Goal: Task Accomplishment & Management: Manage account settings

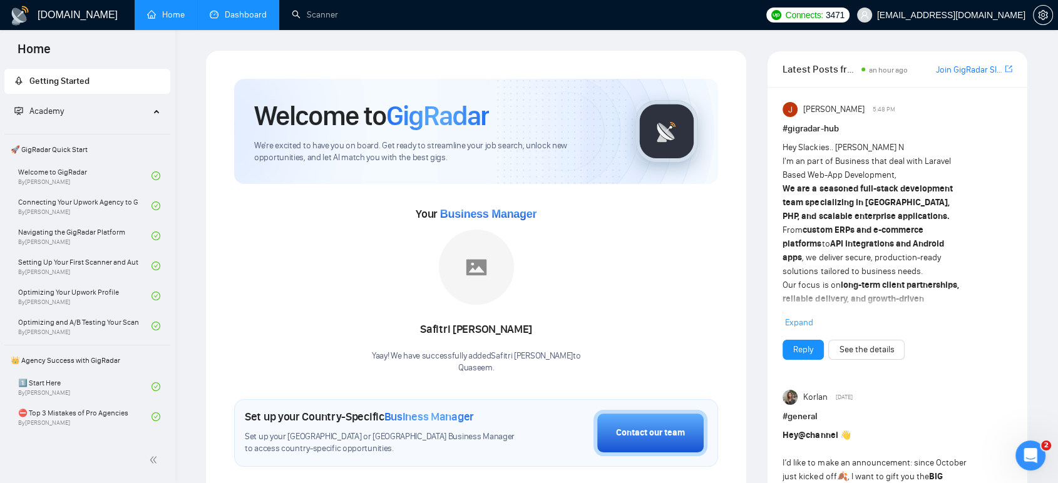
click at [245, 15] on link "Dashboard" at bounding box center [238, 14] width 57 height 11
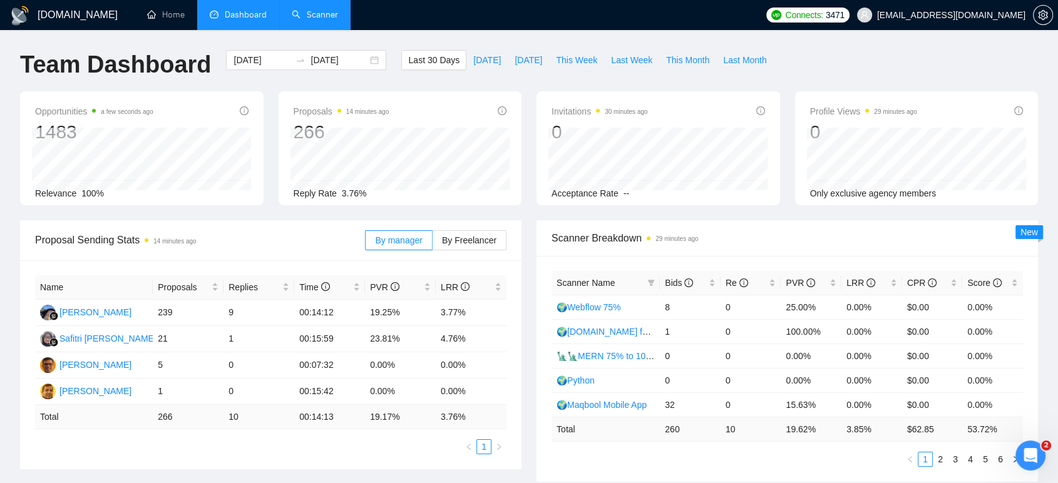
click at [338, 17] on link "Scanner" at bounding box center [315, 14] width 46 height 11
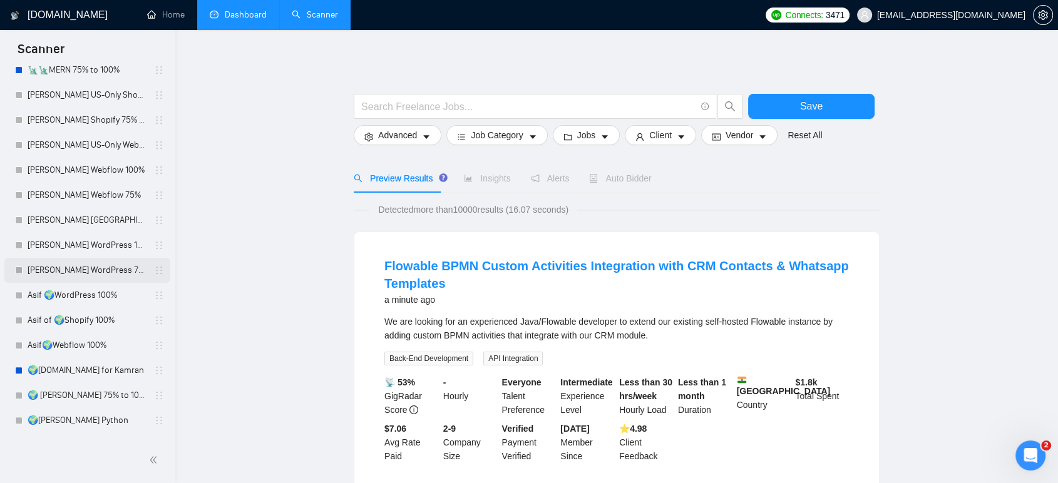
scroll to position [302, 0]
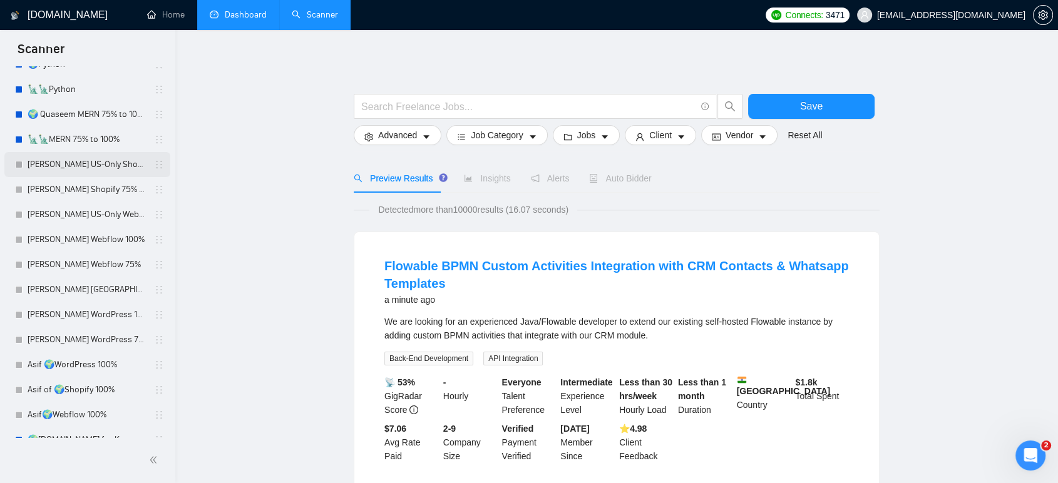
click at [106, 168] on link "[PERSON_NAME] US-Only Shopify 100%" at bounding box center [87, 164] width 119 height 25
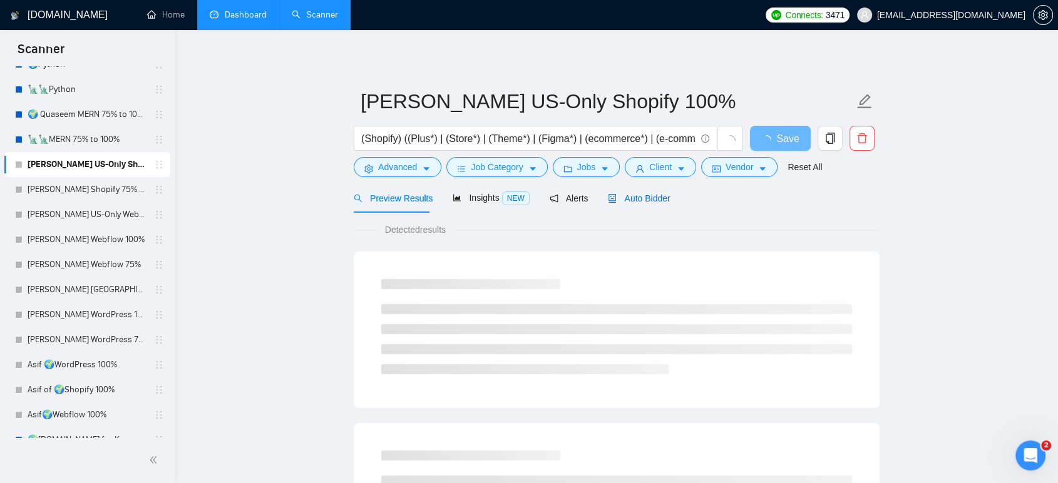
click at [633, 203] on span "Auto Bidder" at bounding box center [639, 198] width 62 height 10
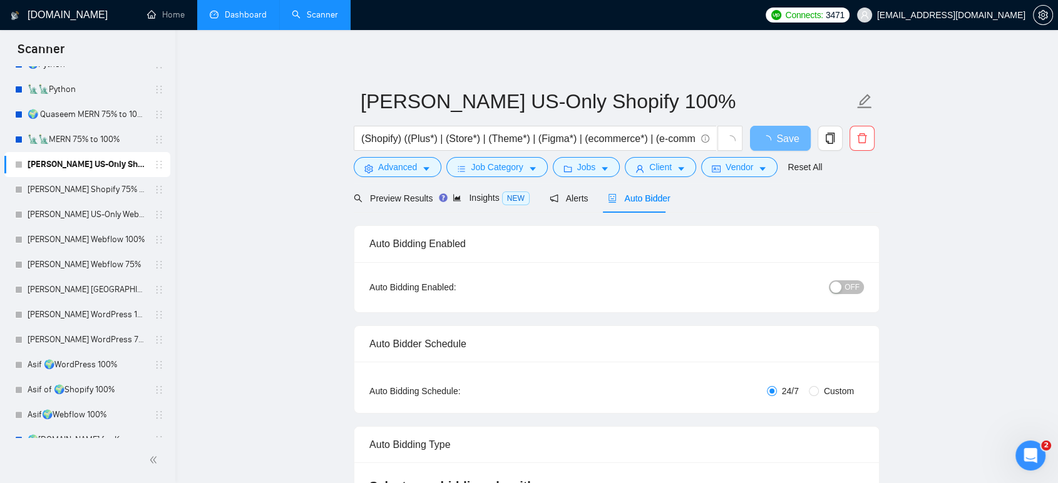
radio input "false"
radio input "true"
checkbox input "true"
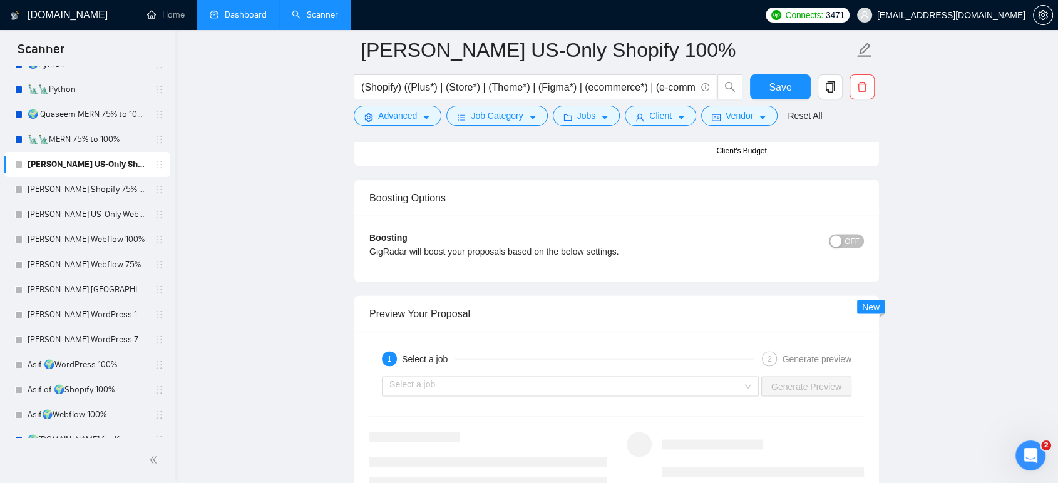
scroll to position [2364, 0]
click at [841, 243] on button "OFF" at bounding box center [846, 239] width 35 height 14
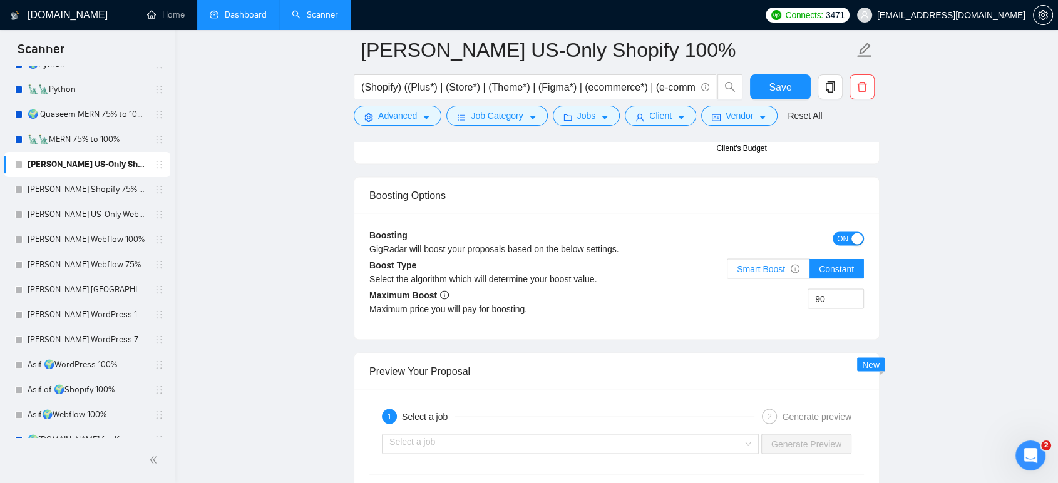
click at [771, 271] on span "Smart Boost" at bounding box center [768, 269] width 63 height 10
click at [727, 272] on input "Smart Boost" at bounding box center [727, 272] width 0 height 0
drag, startPoint x: 821, startPoint y: 299, endPoint x: 801, endPoint y: 297, distance: 19.6
click at [801, 297] on div "90" at bounding box center [740, 306] width 247 height 35
type input "120"
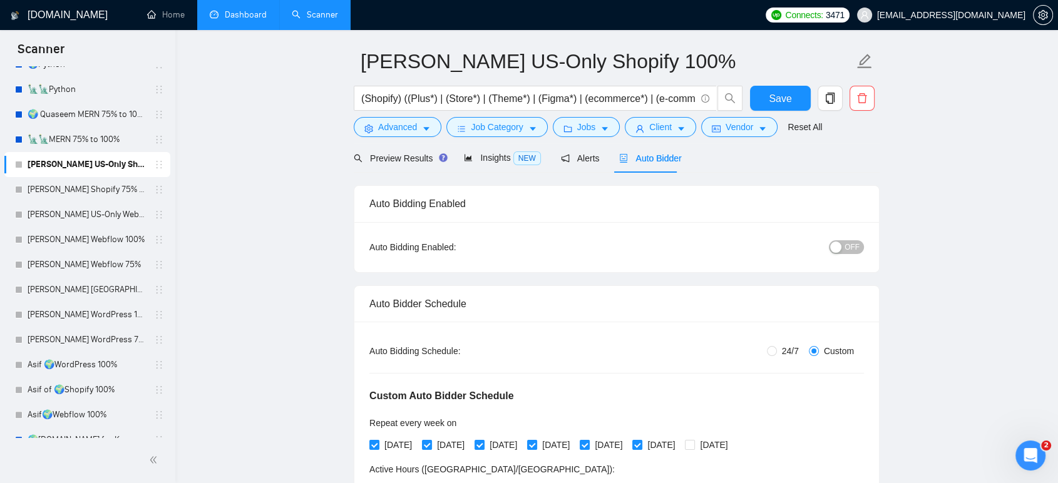
scroll to position [36, 0]
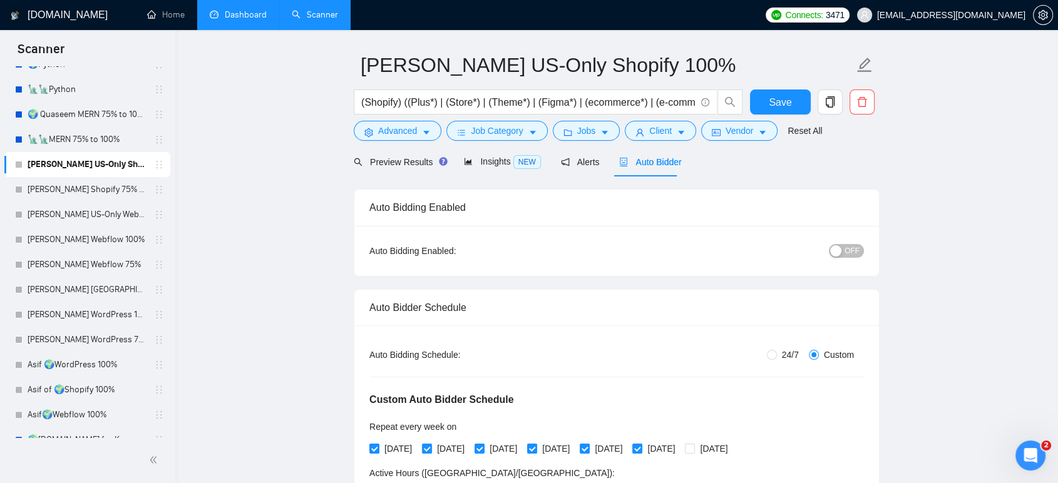
click at [849, 248] on span "OFF" at bounding box center [851, 251] width 15 height 14
click at [785, 102] on span "Save" at bounding box center [780, 103] width 23 height 16
checkbox input "true"
drag, startPoint x: 105, startPoint y: 194, endPoint x: 368, endPoint y: 213, distance: 263.6
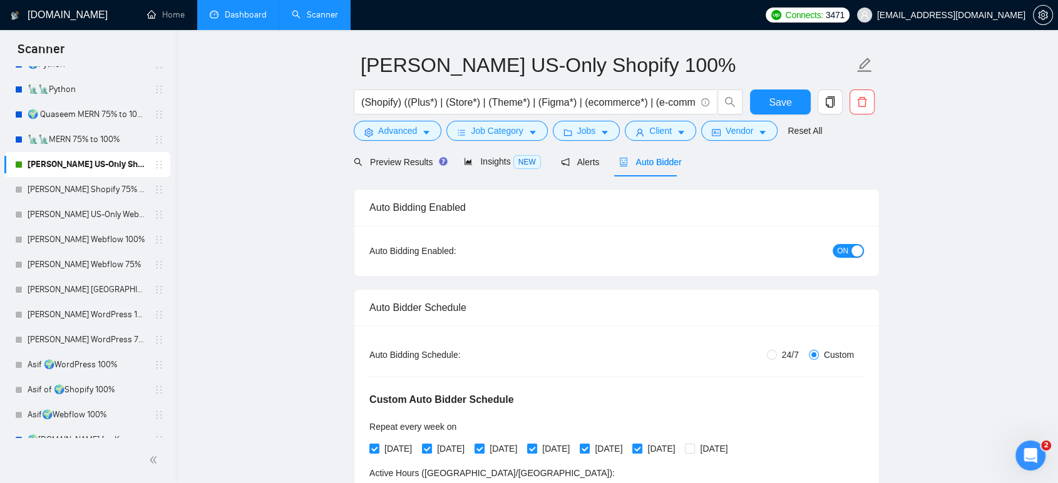
click at [105, 194] on link "[PERSON_NAME] Shopify 75% to 100%" at bounding box center [87, 189] width 119 height 25
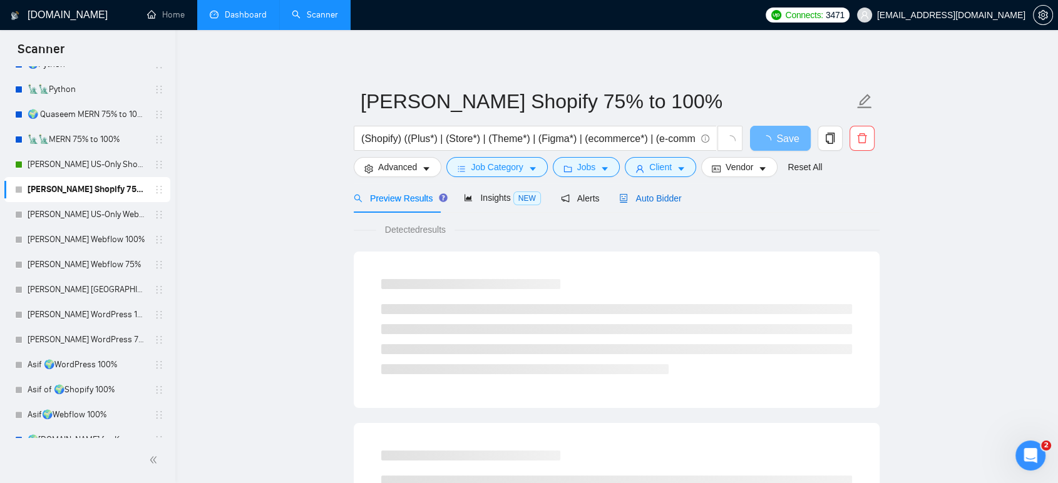
click at [658, 197] on span "Auto Bidder" at bounding box center [650, 198] width 62 height 10
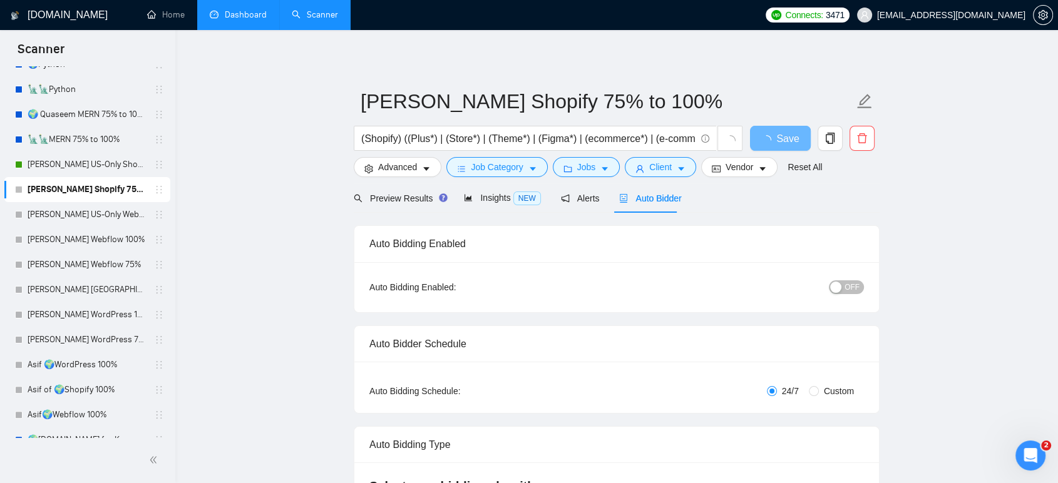
radio input "false"
radio input "true"
checkbox input "true"
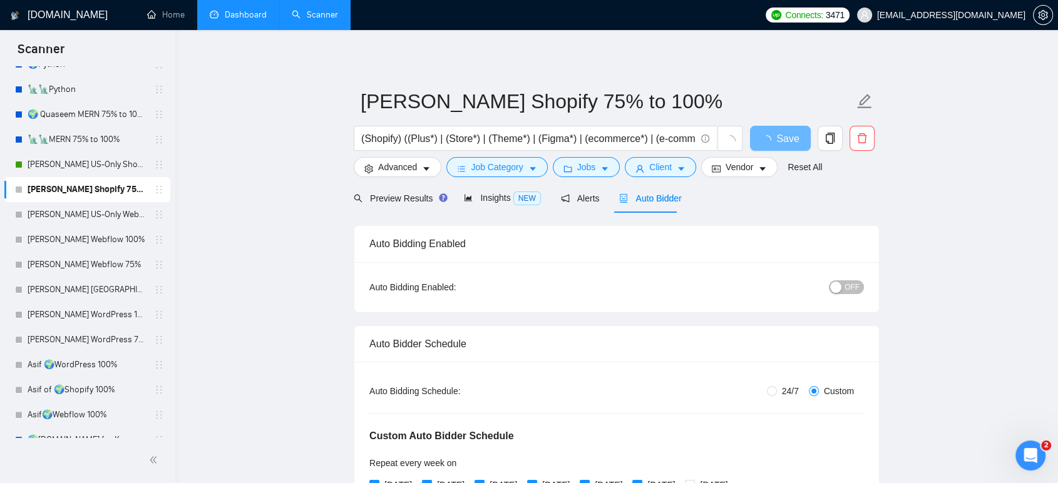
click at [847, 281] on span "OFF" at bounding box center [851, 287] width 15 height 14
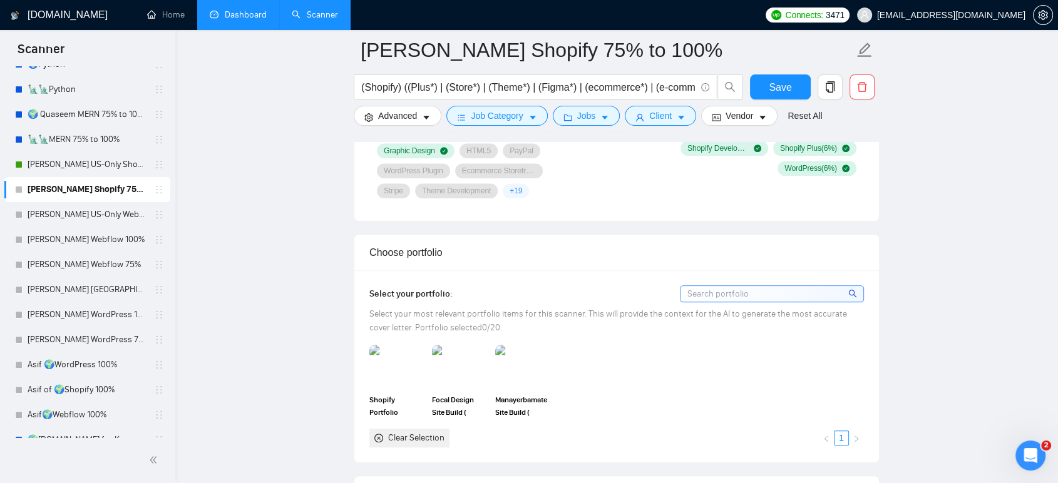
scroll to position [1321, 0]
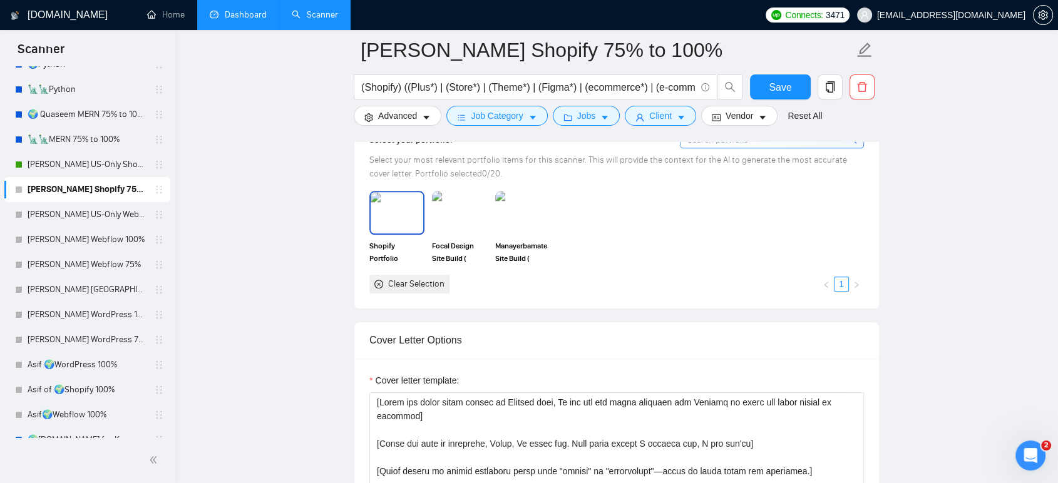
click at [383, 221] on img at bounding box center [397, 212] width 53 height 41
click at [461, 216] on img at bounding box center [459, 212] width 53 height 41
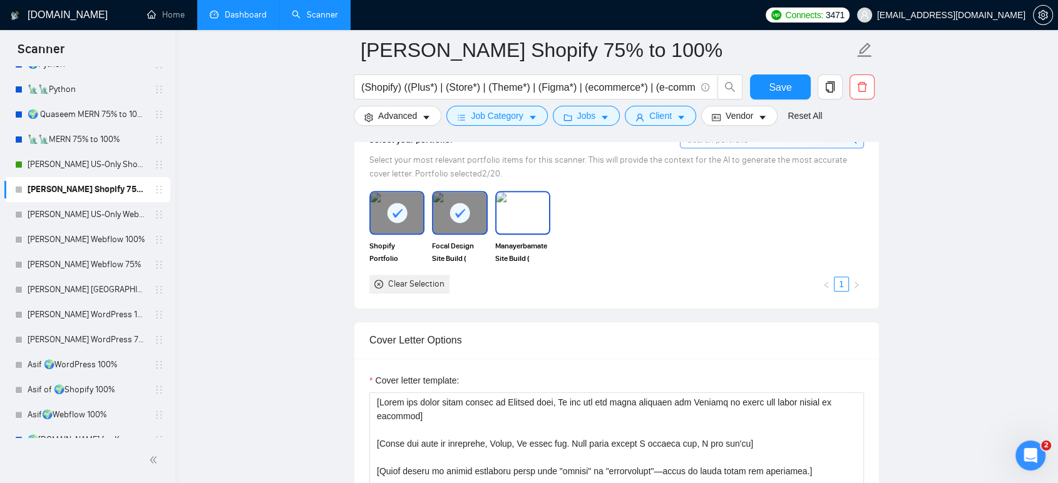
click at [501, 218] on img at bounding box center [522, 212] width 53 height 41
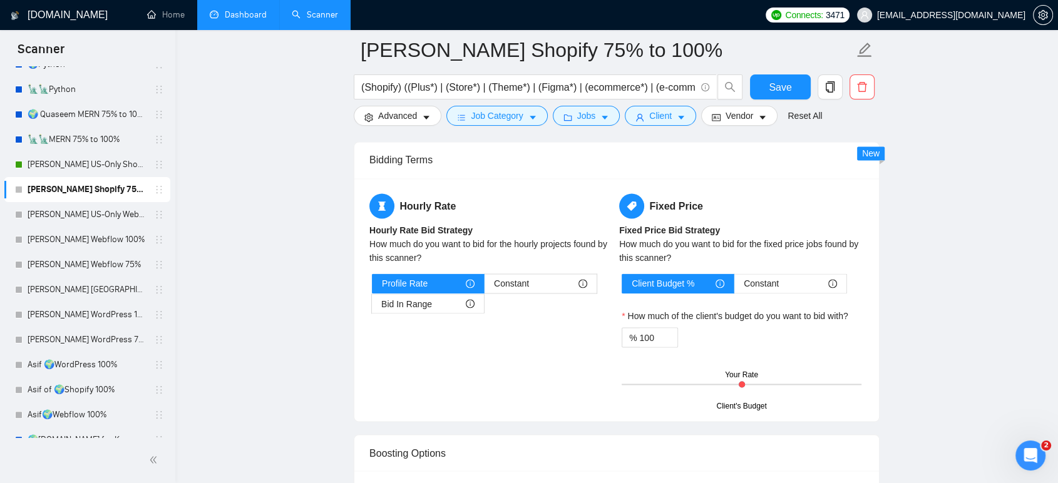
scroll to position [2364, 0]
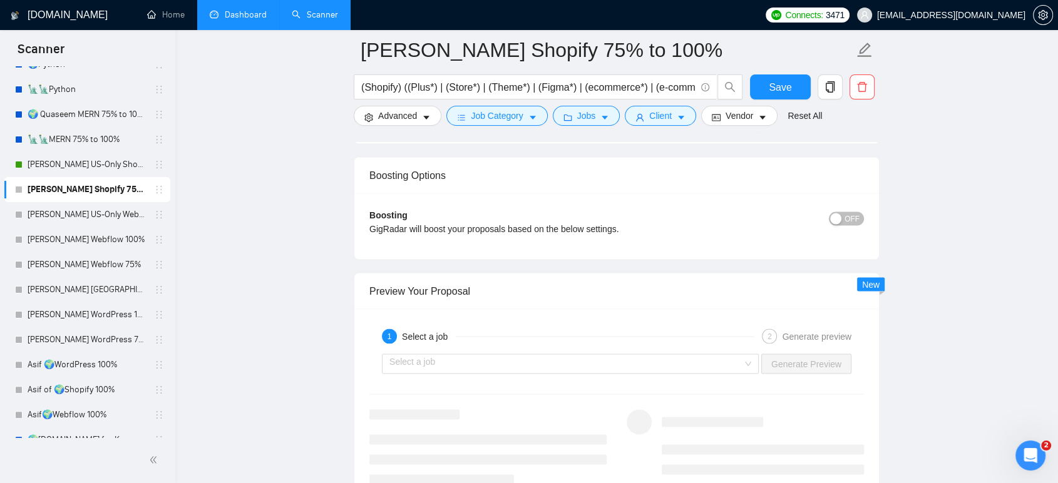
click at [854, 218] on span "OFF" at bounding box center [851, 219] width 15 height 14
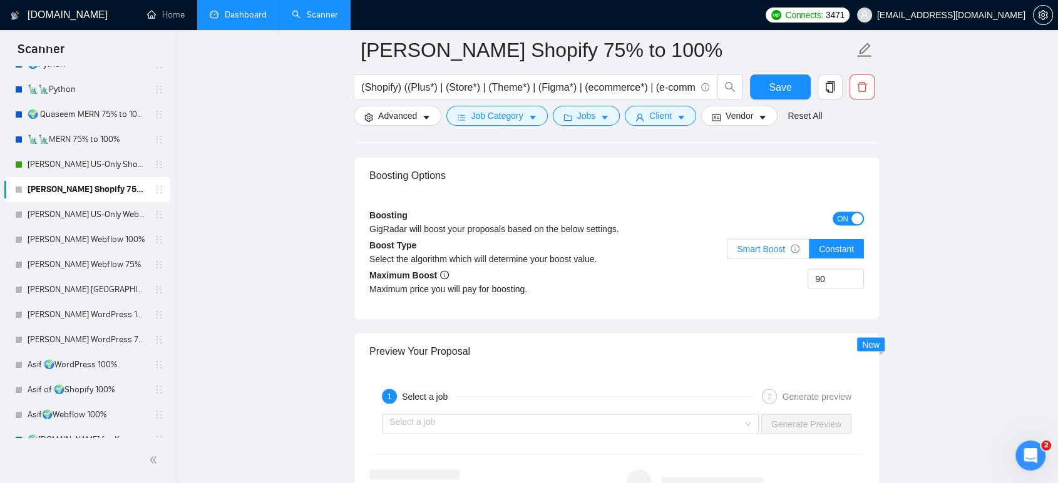
click at [774, 247] on span "Smart Boost" at bounding box center [768, 248] width 63 height 10
click at [727, 252] on input "Smart Boost" at bounding box center [727, 252] width 0 height 0
drag, startPoint x: 845, startPoint y: 275, endPoint x: 789, endPoint y: 272, distance: 56.4
click at [789, 272] on div "90" at bounding box center [740, 286] width 247 height 35
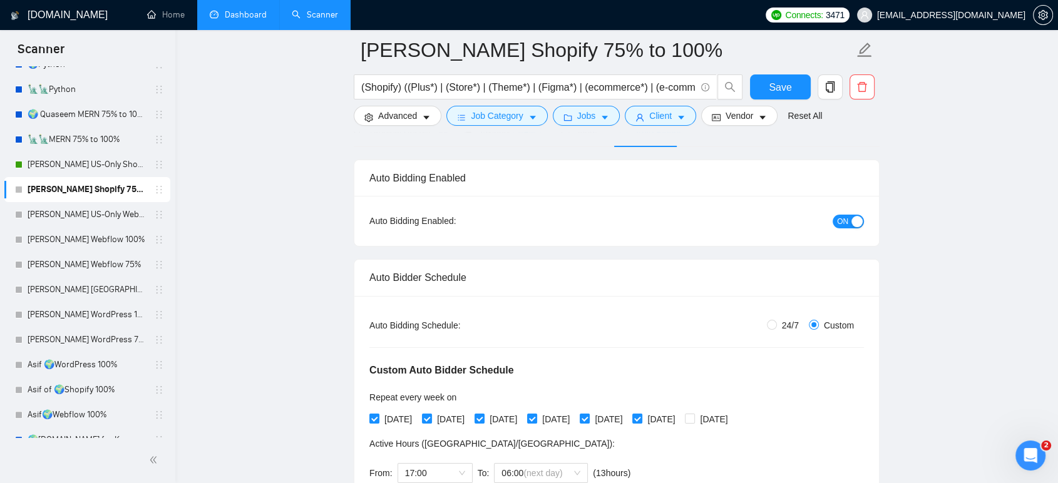
scroll to position [69, 0]
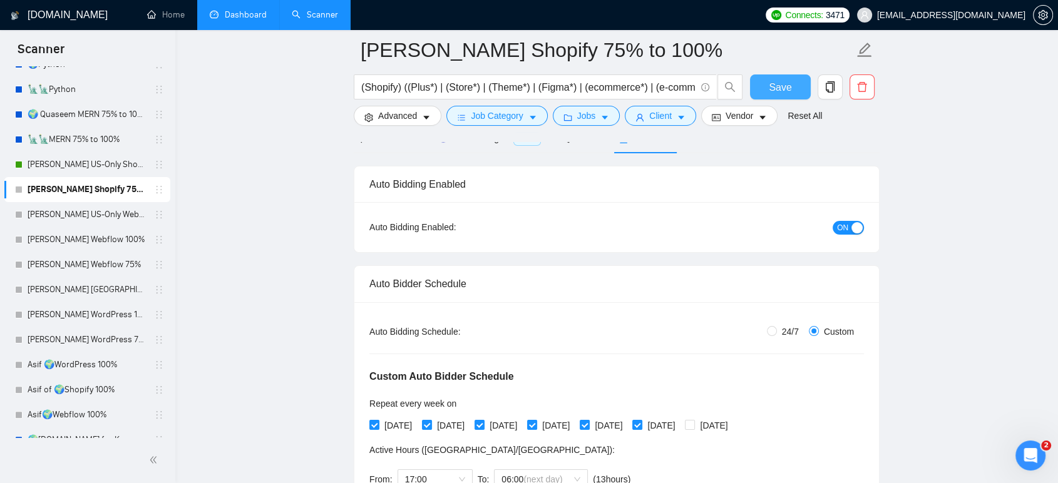
type input "120"
click at [786, 83] on span "Save" at bounding box center [780, 87] width 23 height 16
checkbox input "true"
click at [100, 166] on link "[PERSON_NAME] US-Only Shopify 100%" at bounding box center [87, 164] width 119 height 25
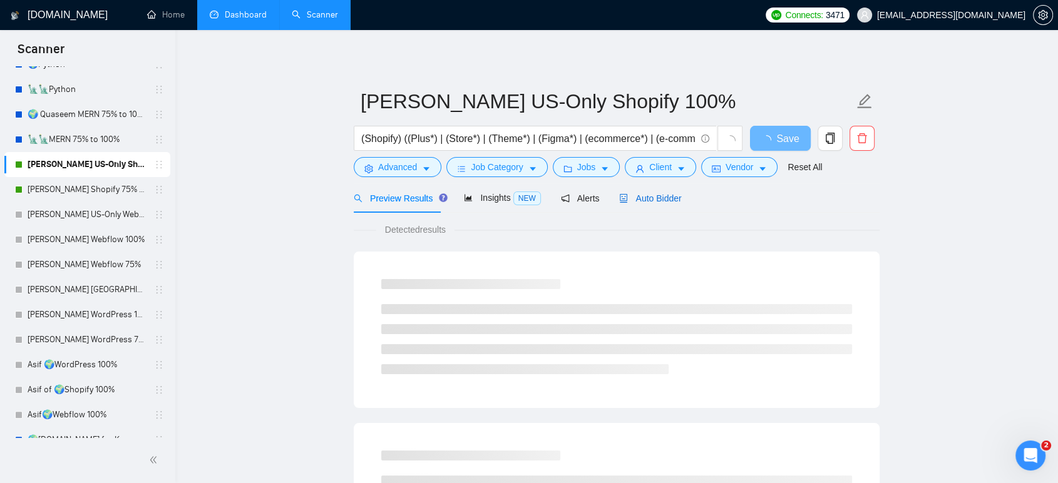
click at [650, 200] on span "Auto Bidder" at bounding box center [650, 198] width 62 height 10
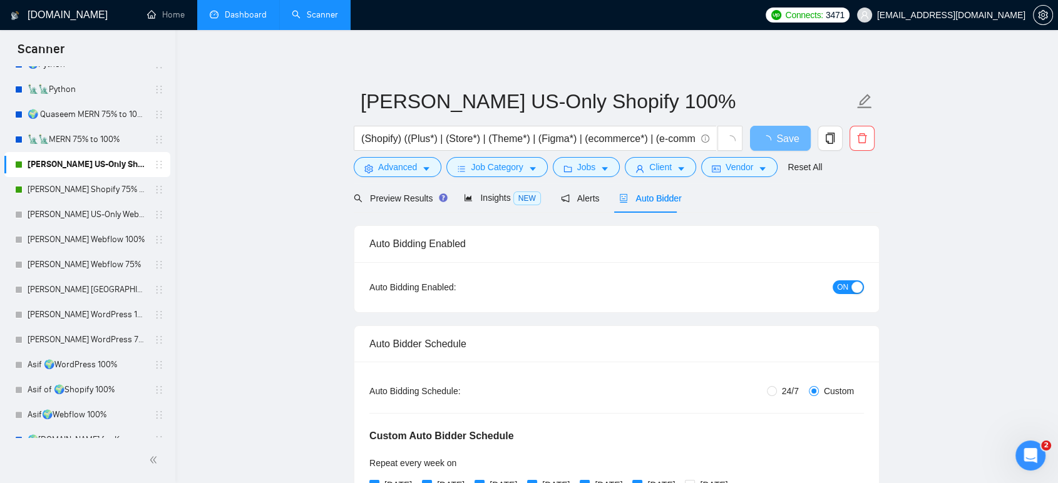
radio input "false"
radio input "true"
checkbox input "true"
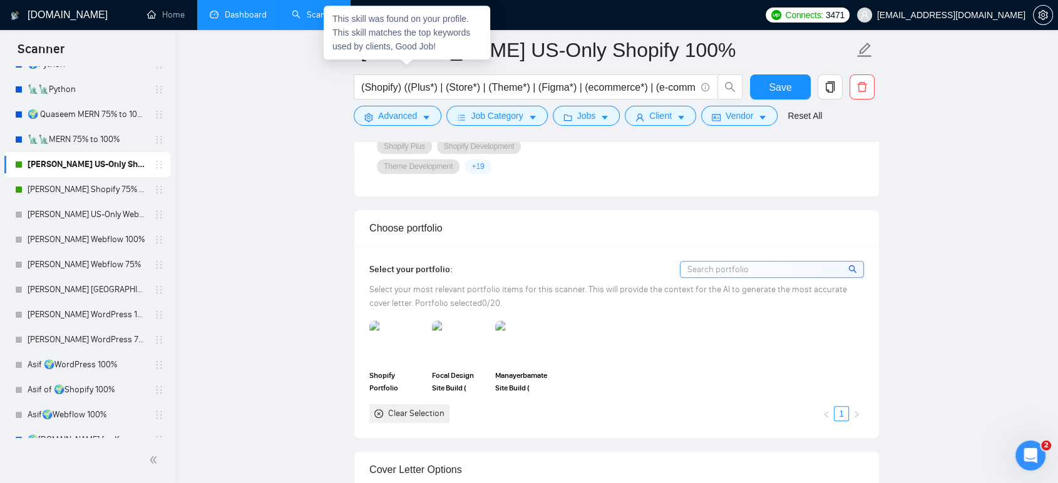
scroll to position [1252, 0]
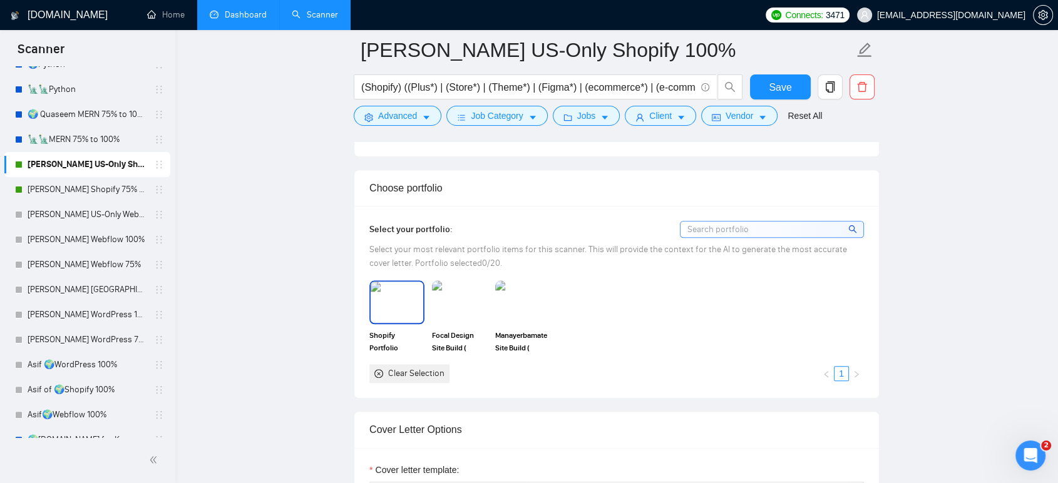
click at [401, 300] on img at bounding box center [397, 302] width 53 height 41
click at [448, 306] on img at bounding box center [459, 302] width 53 height 41
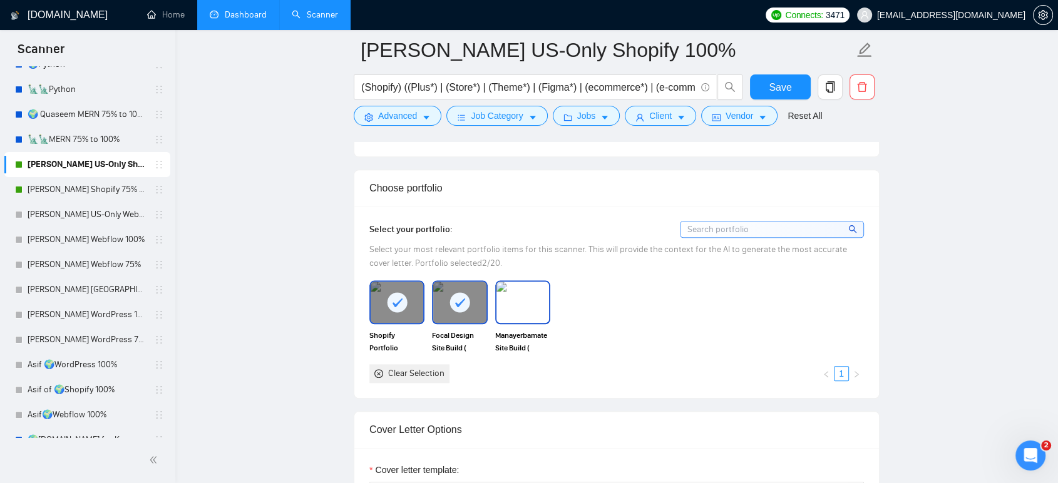
click at [505, 306] on img at bounding box center [522, 302] width 53 height 41
click at [779, 86] on span "Save" at bounding box center [780, 87] width 23 height 16
drag, startPoint x: 95, startPoint y: 213, endPoint x: 138, endPoint y: 229, distance: 45.3
click at [95, 214] on link "[PERSON_NAME] US-Only Webflow" at bounding box center [87, 214] width 119 height 25
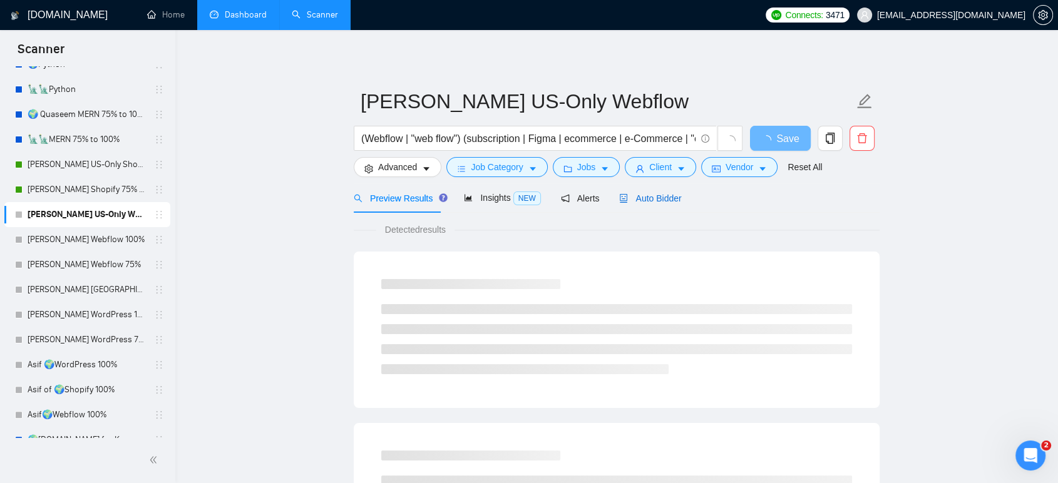
click at [672, 199] on span "Auto Bidder" at bounding box center [650, 198] width 62 height 10
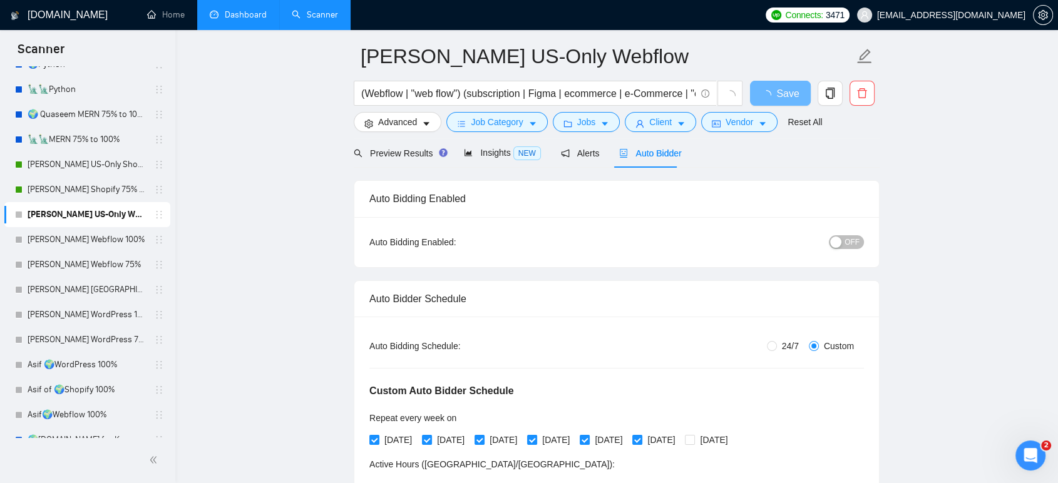
scroll to position [69, 0]
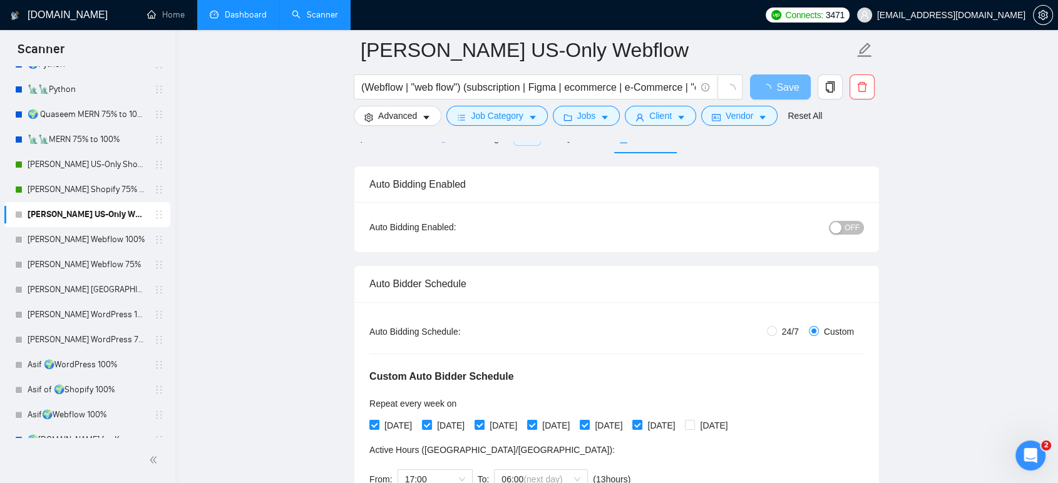
click at [856, 227] on span "OFF" at bounding box center [851, 228] width 15 height 14
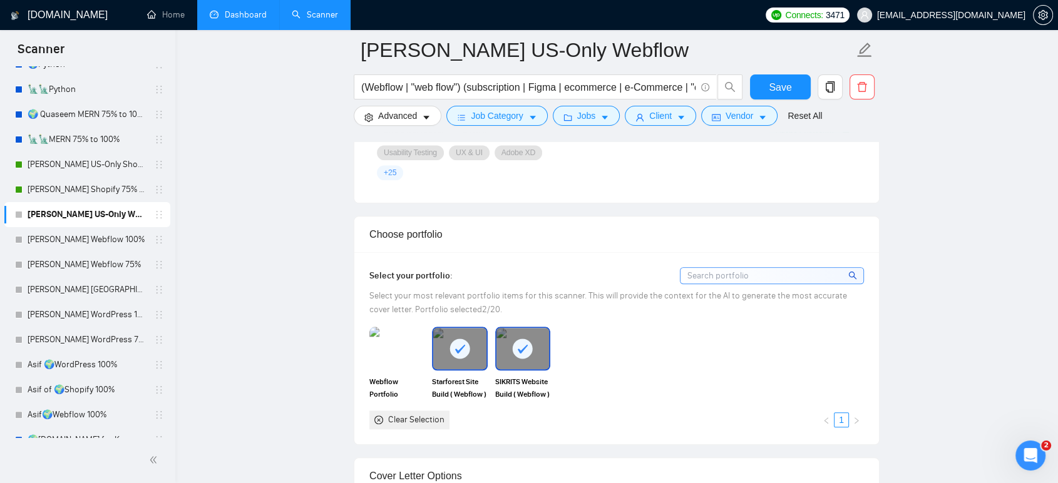
scroll to position [1252, 0]
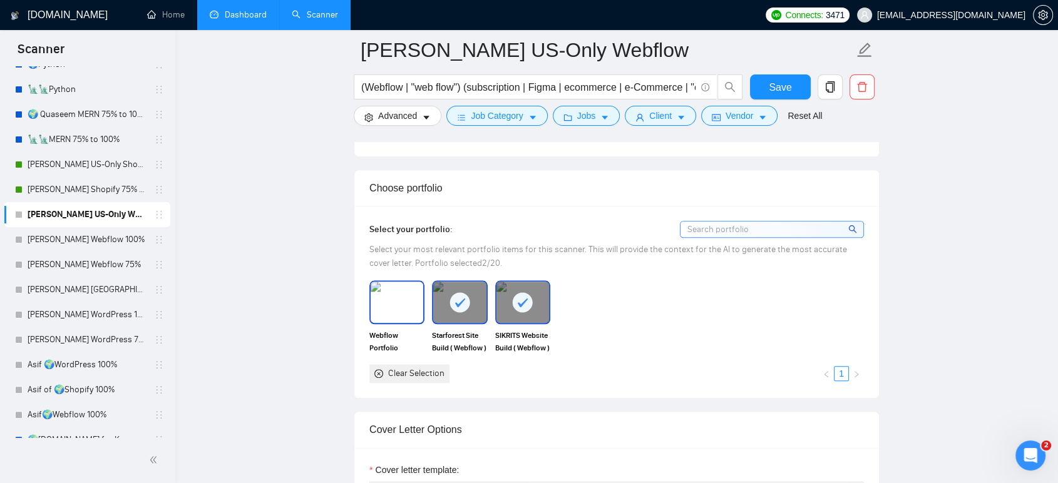
click at [391, 297] on img at bounding box center [397, 302] width 53 height 41
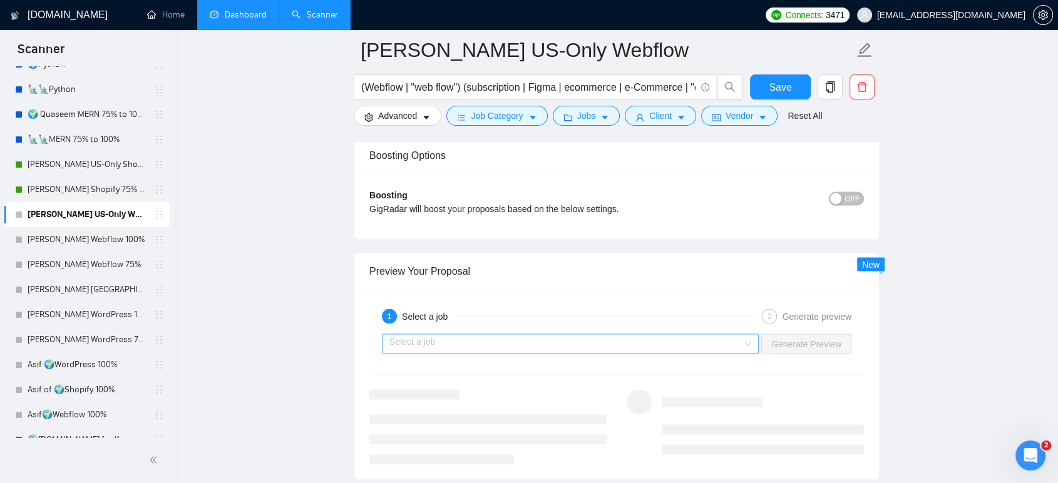
scroll to position [2433, 0]
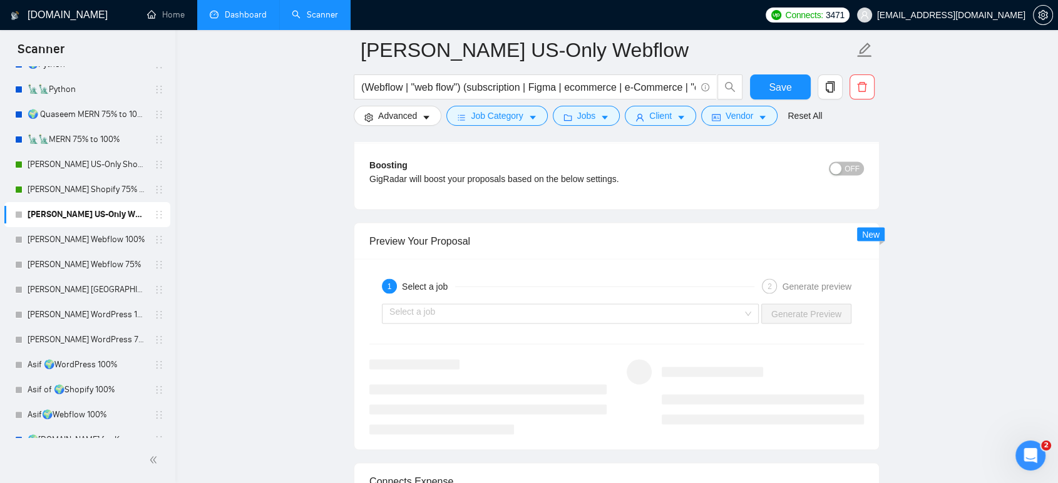
click at [849, 170] on span "OFF" at bounding box center [851, 169] width 15 height 14
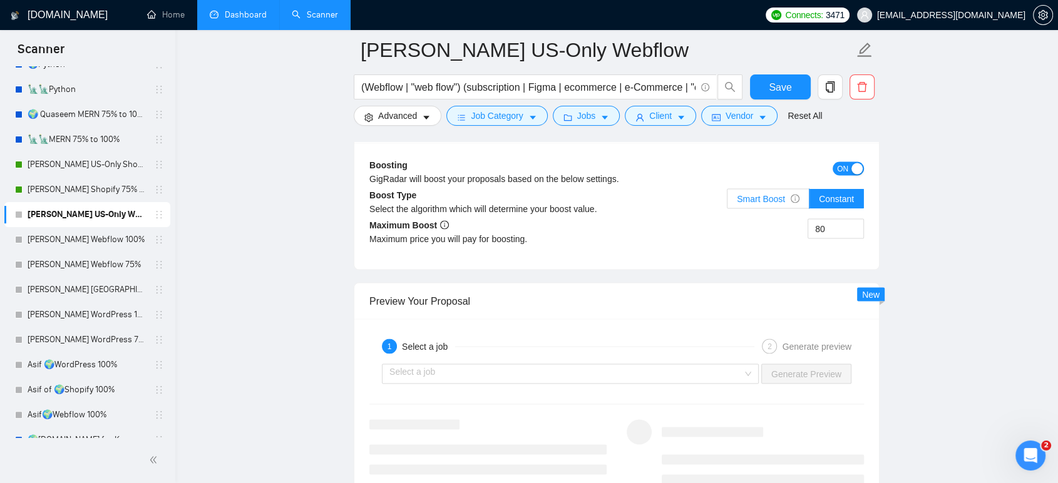
click at [767, 198] on span "Smart Boost" at bounding box center [768, 199] width 63 height 10
click at [727, 202] on input "Smart Boost" at bounding box center [727, 202] width 0 height 0
drag, startPoint x: 825, startPoint y: 227, endPoint x: 793, endPoint y: 229, distance: 32.0
click at [793, 229] on div "80" at bounding box center [740, 236] width 247 height 35
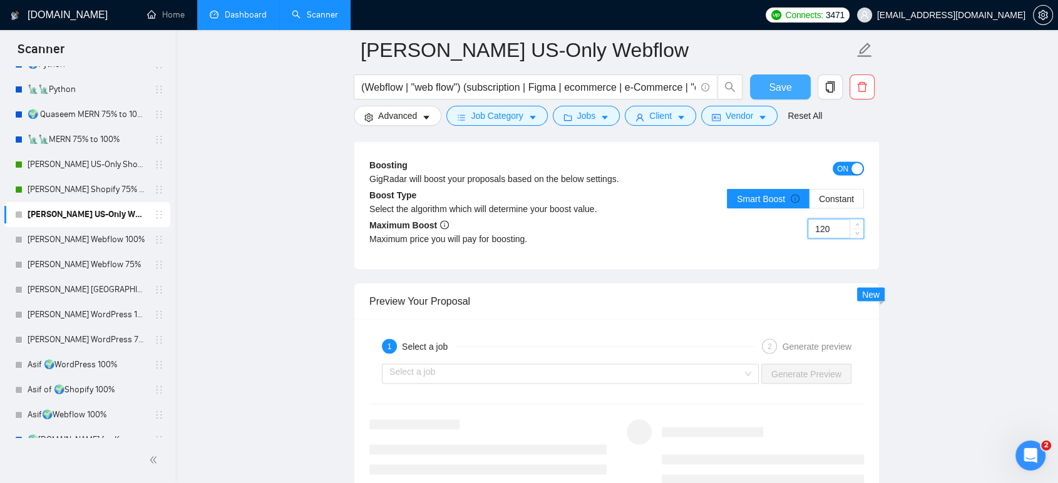
type input "120"
click at [781, 89] on span "Save" at bounding box center [780, 87] width 23 height 16
drag, startPoint x: 107, startPoint y: 240, endPoint x: 130, endPoint y: 242, distance: 23.2
click at [107, 240] on link "[PERSON_NAME] Webflow 100%" at bounding box center [87, 239] width 119 height 25
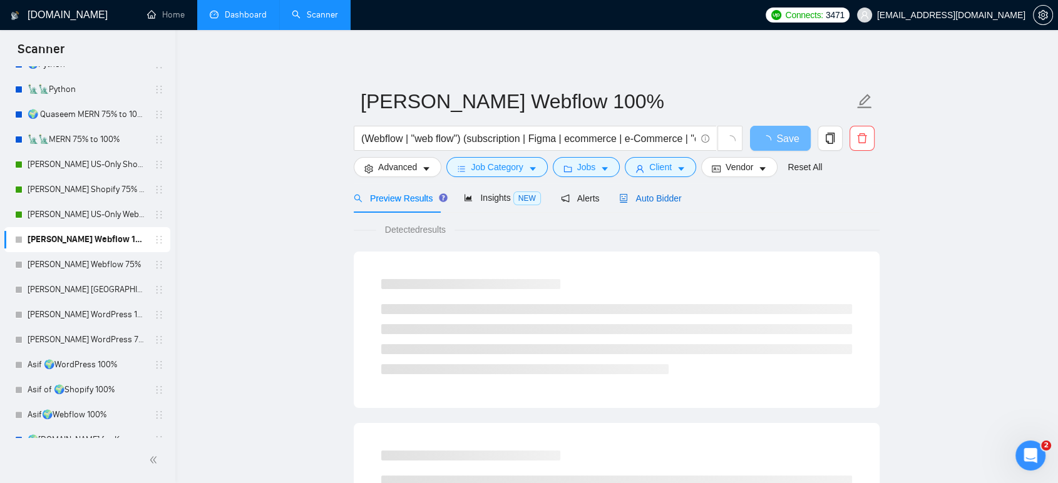
click at [655, 199] on span "Auto Bidder" at bounding box center [650, 198] width 62 height 10
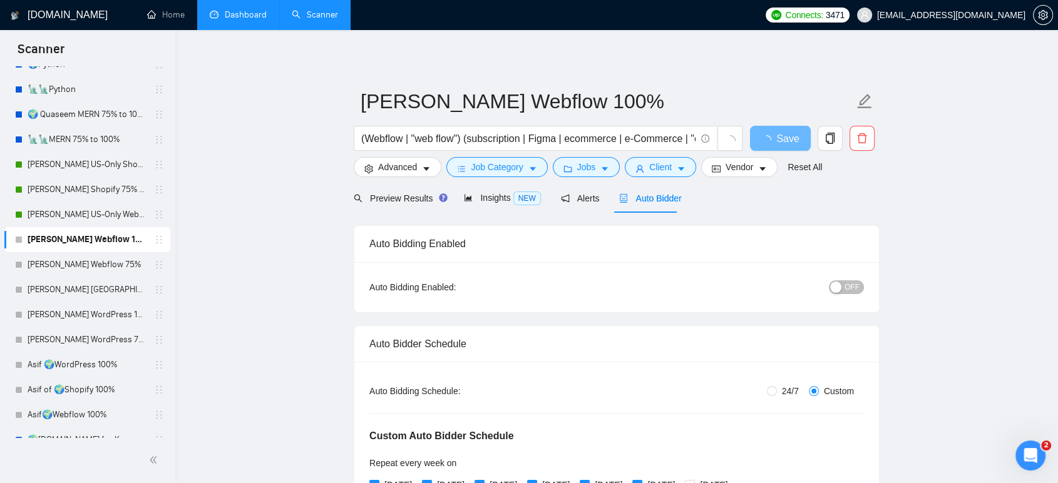
click at [851, 284] on span "OFF" at bounding box center [851, 287] width 15 height 14
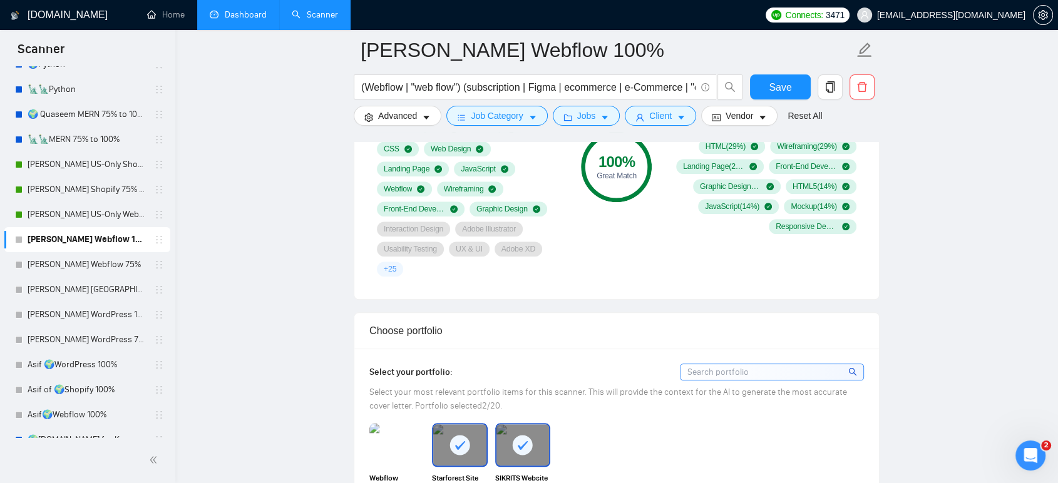
scroll to position [1182, 0]
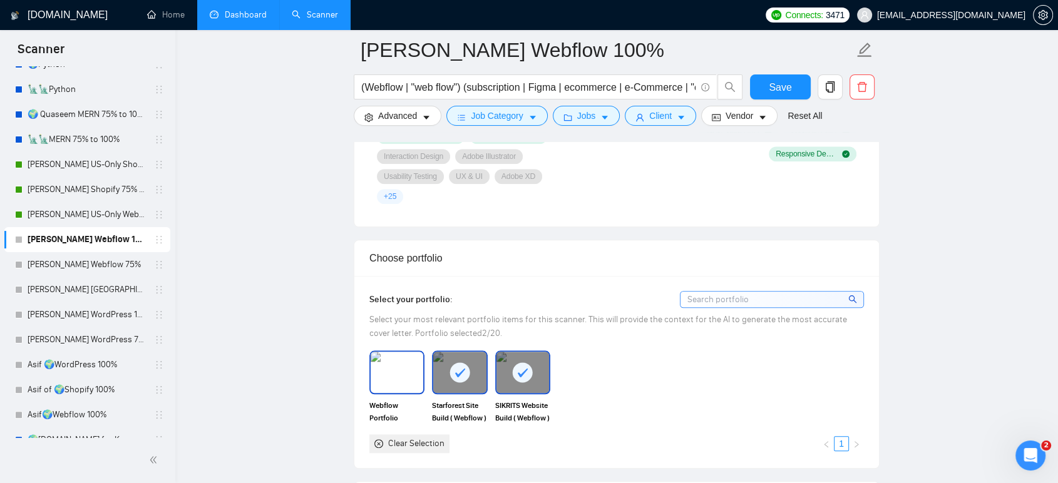
click at [393, 354] on img at bounding box center [397, 372] width 53 height 41
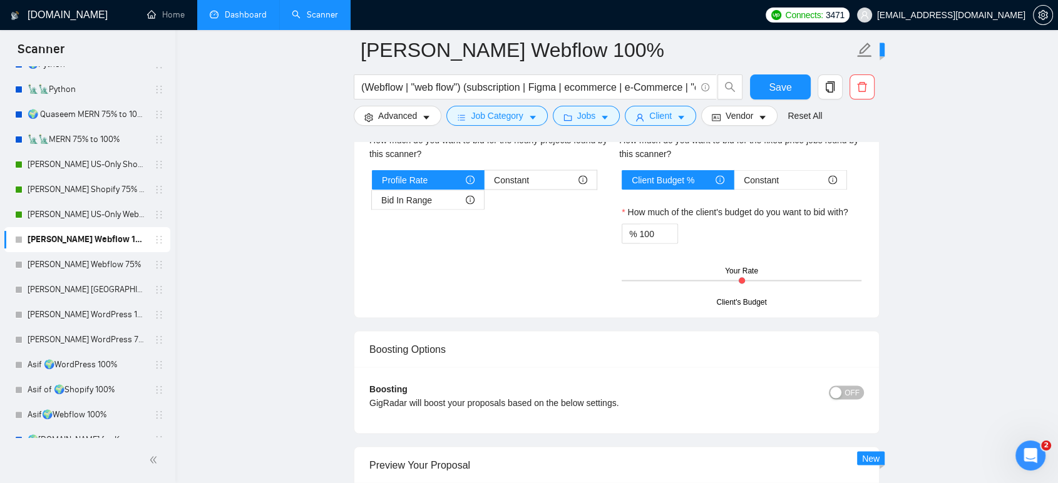
scroll to position [2295, 0]
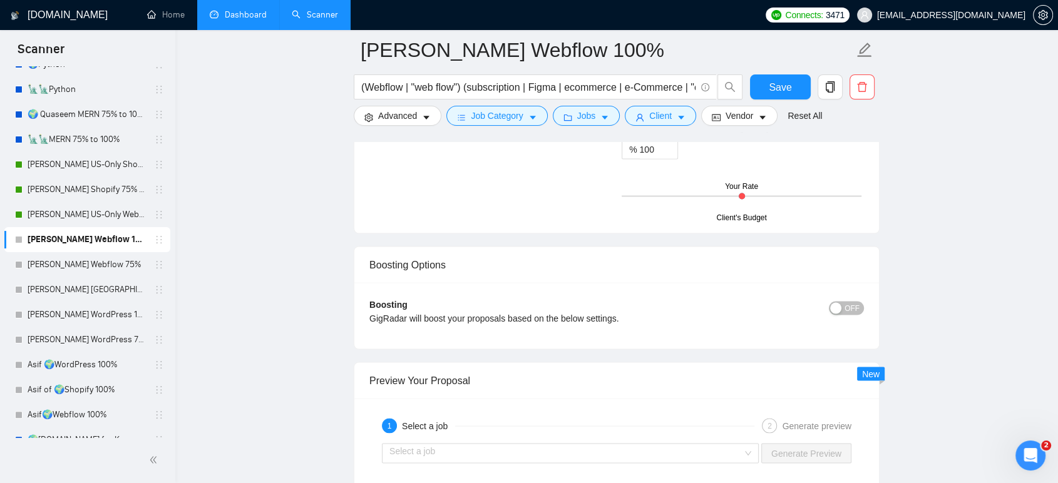
click at [854, 301] on span "OFF" at bounding box center [851, 308] width 15 height 14
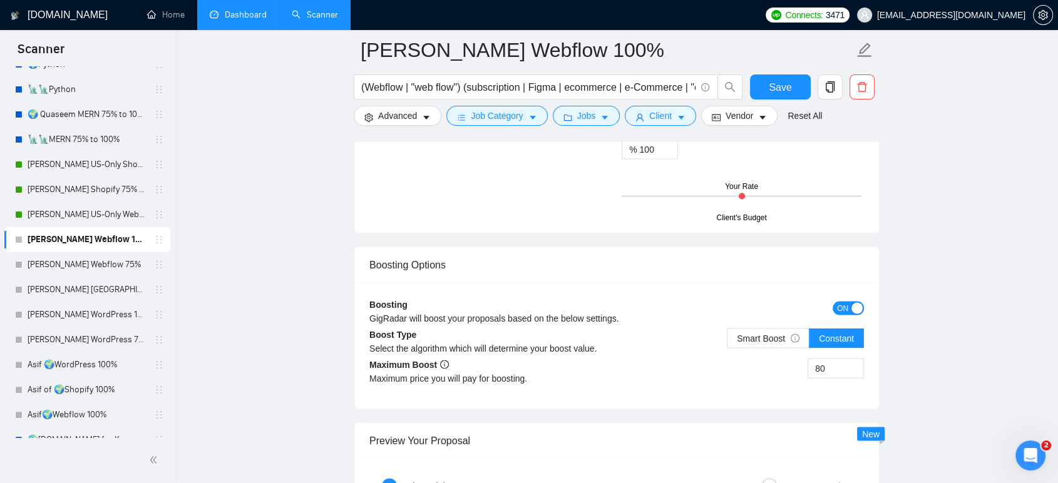
click at [778, 328] on label "Smart Boost" at bounding box center [768, 338] width 83 height 20
click at [727, 341] on input "Smart Boost" at bounding box center [727, 341] width 0 height 0
drag, startPoint x: 831, startPoint y: 349, endPoint x: 811, endPoint y: 349, distance: 20.0
click at [811, 359] on input "80" at bounding box center [835, 368] width 55 height 19
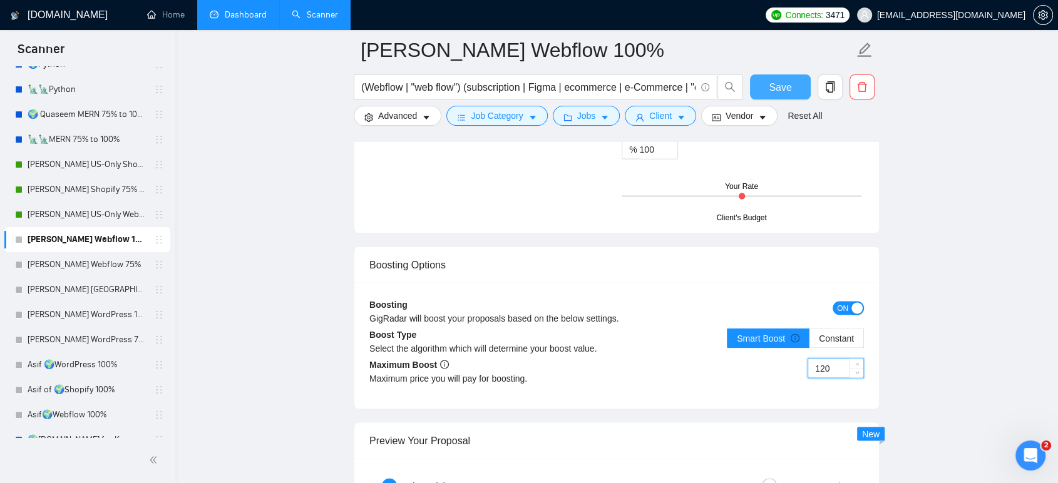
type input "120"
click at [783, 86] on span "Save" at bounding box center [780, 87] width 23 height 16
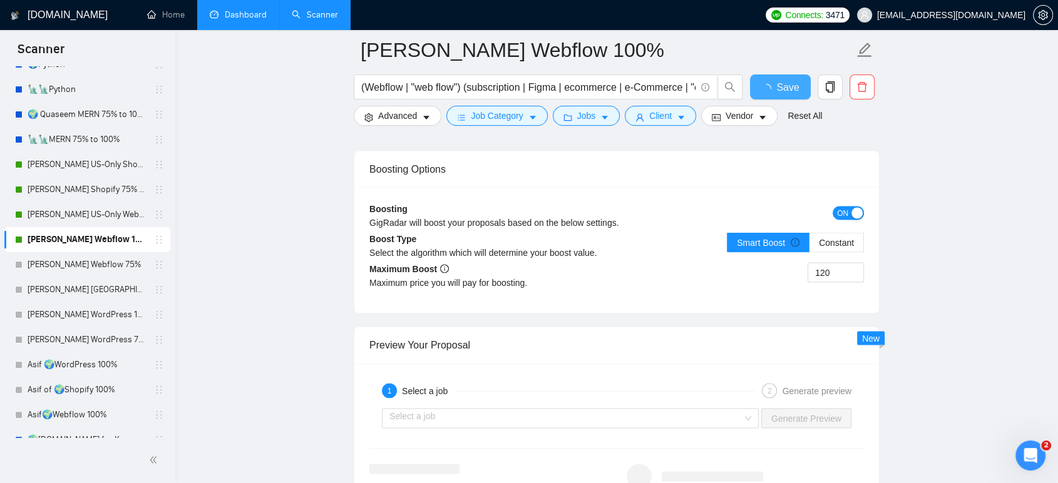
checkbox input "true"
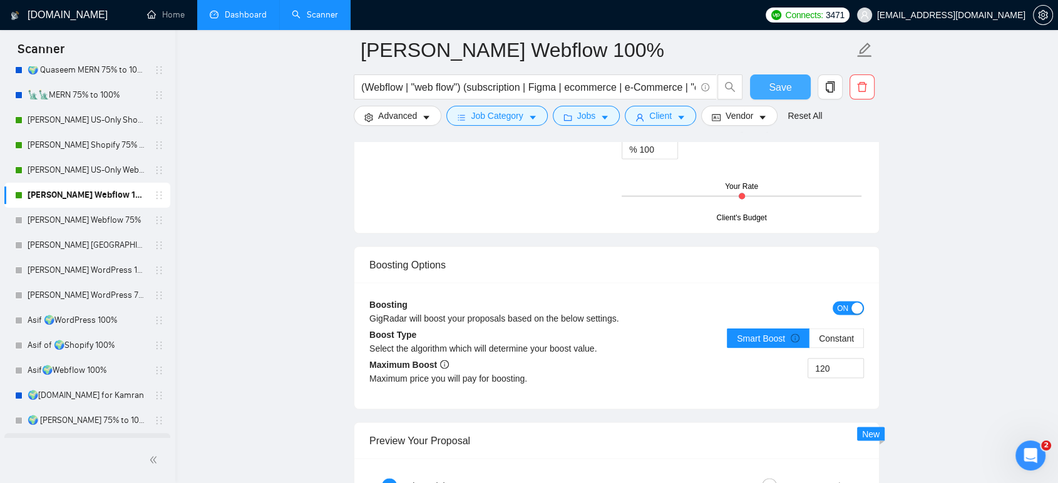
scroll to position [302, 0]
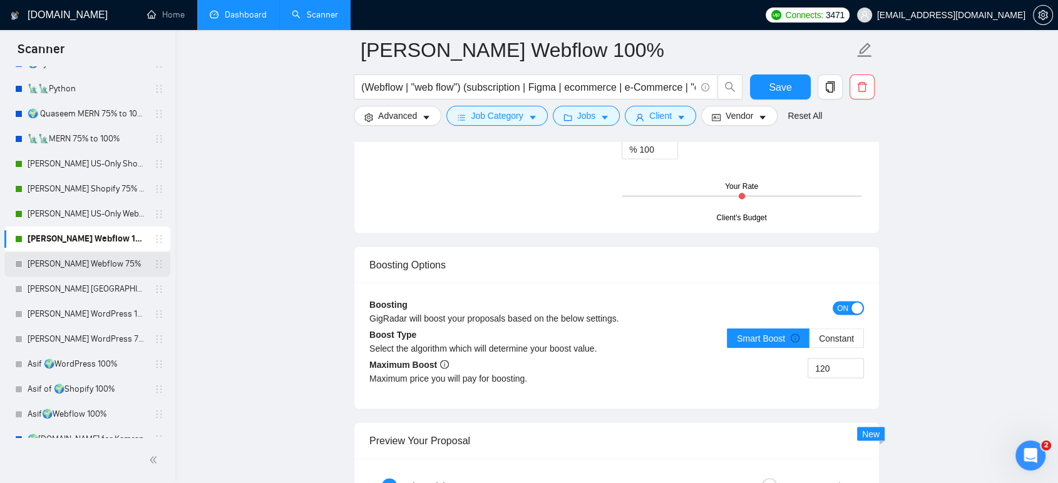
click at [84, 265] on link "[PERSON_NAME] Webflow 75%" at bounding box center [87, 264] width 119 height 25
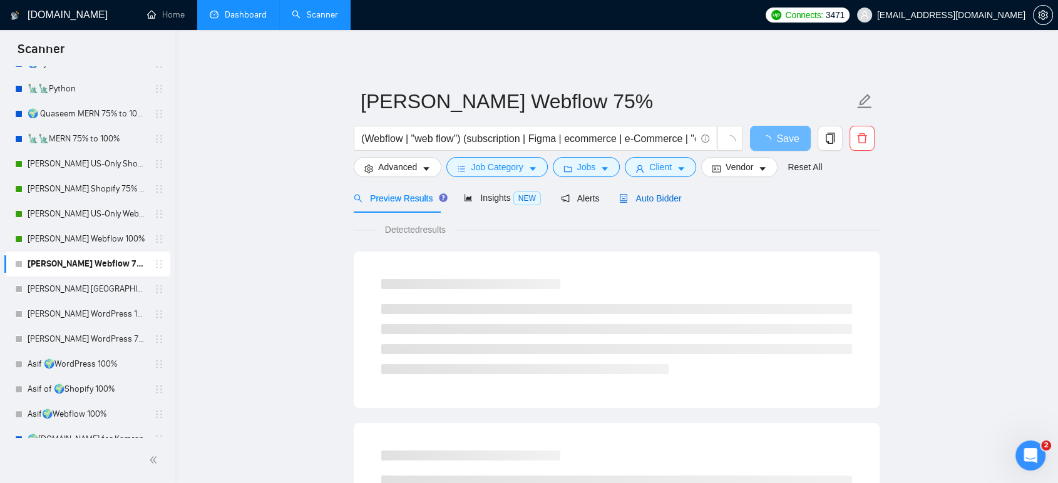
click at [658, 203] on span "Auto Bidder" at bounding box center [650, 198] width 62 height 10
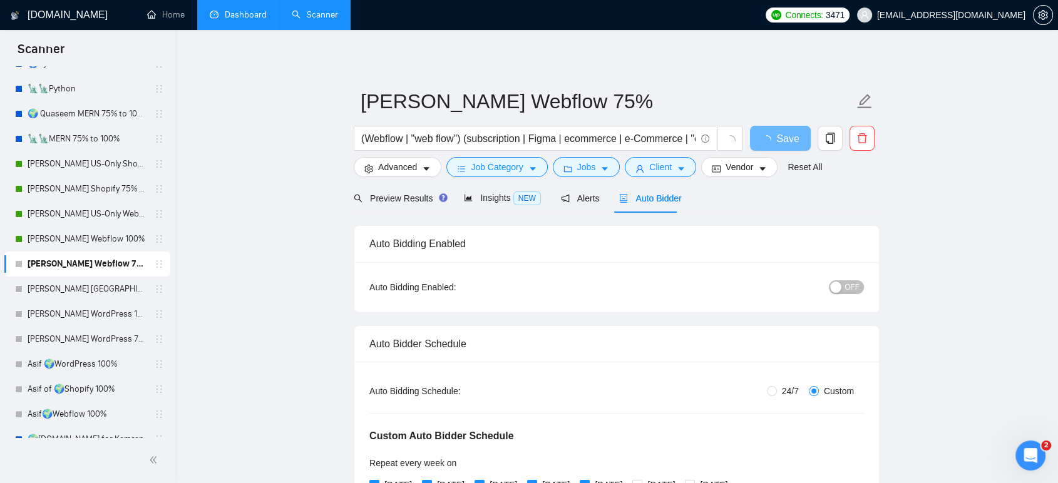
click at [850, 290] on span "OFF" at bounding box center [851, 287] width 15 height 14
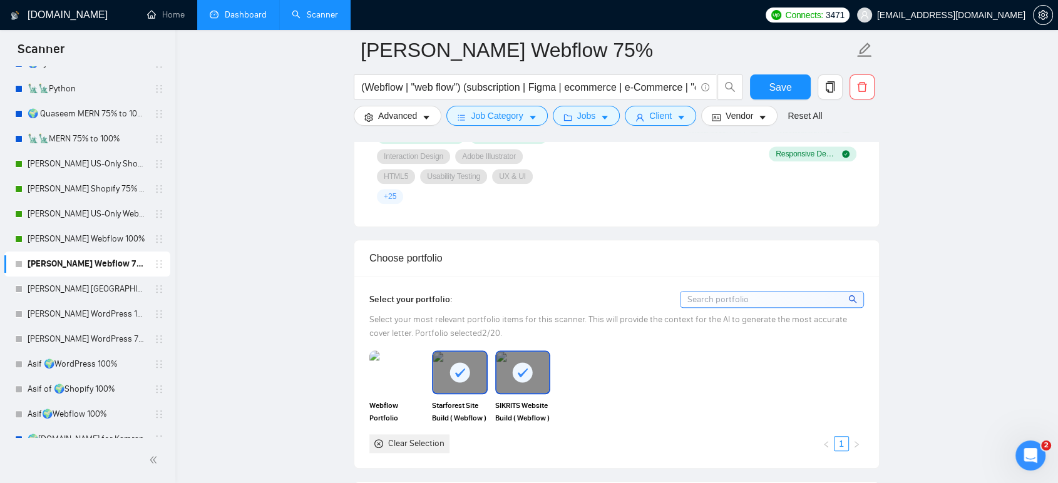
scroll to position [1252, 0]
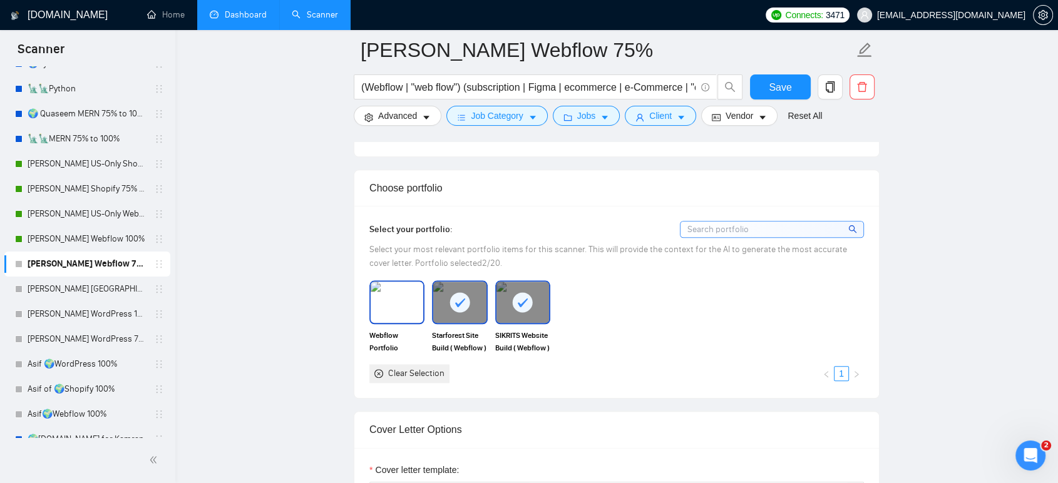
click at [410, 310] on img at bounding box center [397, 302] width 53 height 41
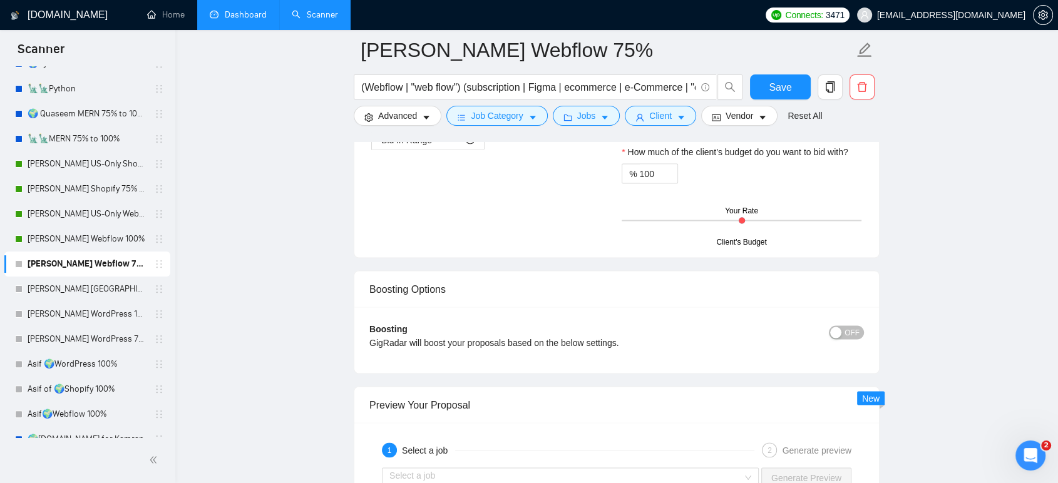
scroll to position [2295, 0]
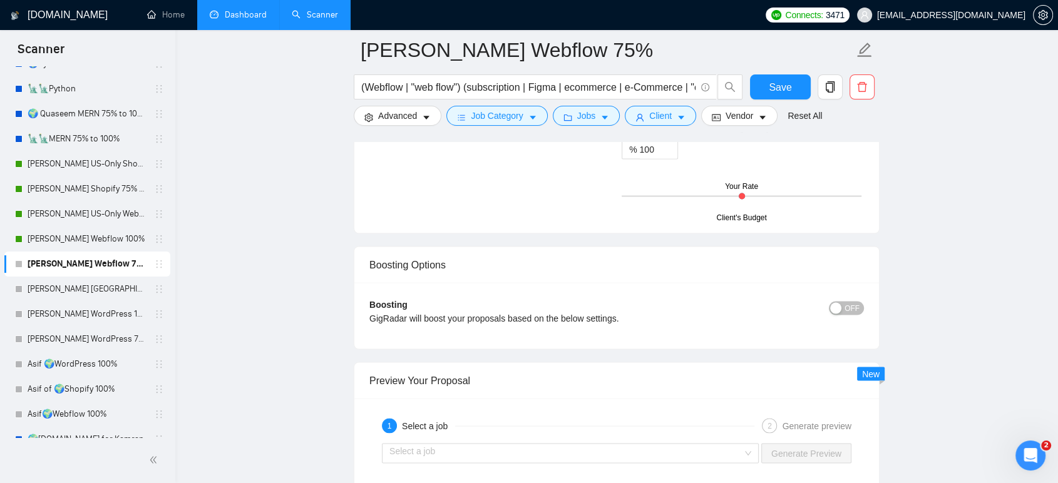
click at [846, 305] on span "OFF" at bounding box center [851, 308] width 15 height 14
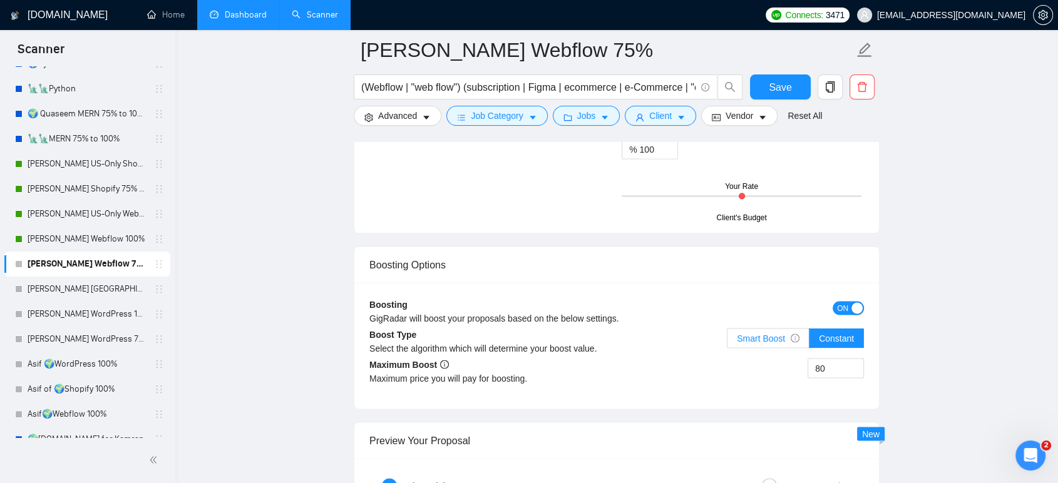
click at [767, 334] on span "Smart Boost" at bounding box center [768, 338] width 63 height 10
click at [727, 341] on input "Smart Boost" at bounding box center [727, 341] width 0 height 0
drag, startPoint x: 836, startPoint y: 364, endPoint x: 796, endPoint y: 363, distance: 40.1
click at [796, 363] on div "80" at bounding box center [740, 375] width 247 height 35
type input "120"
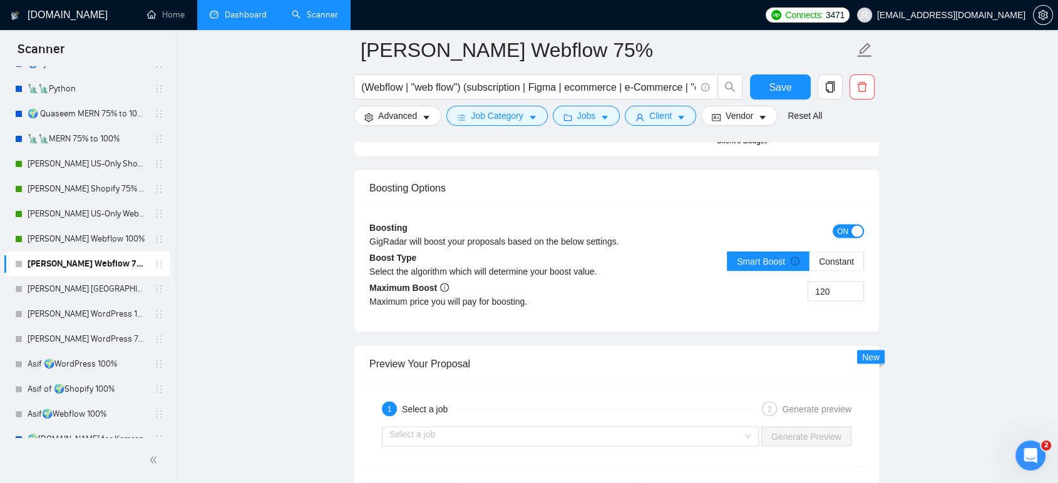
scroll to position [2504, 0]
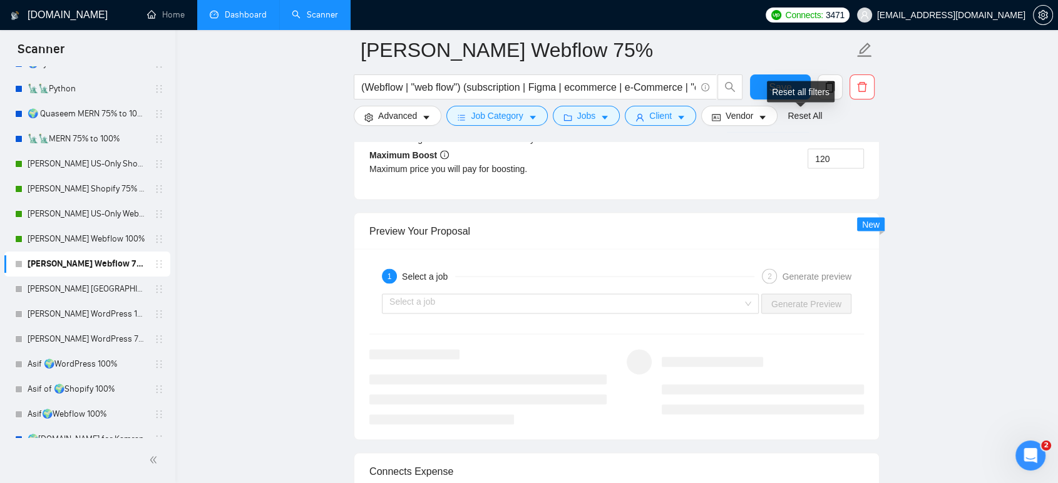
click at [780, 84] on div "Reset all filters" at bounding box center [801, 91] width 68 height 21
click at [761, 81] on button "Save" at bounding box center [780, 86] width 61 height 25
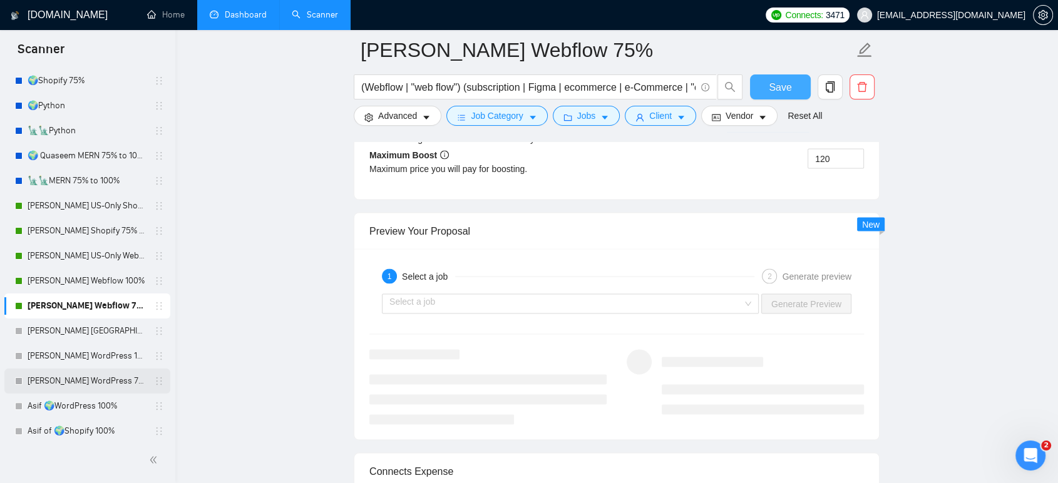
scroll to position [278, 0]
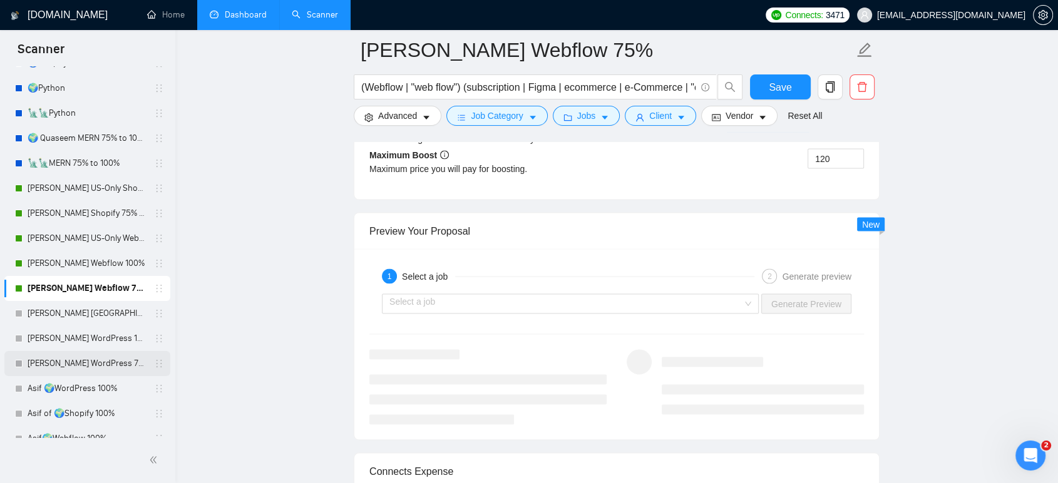
click at [94, 359] on link "[PERSON_NAME] WordPress 75%" at bounding box center [87, 363] width 119 height 25
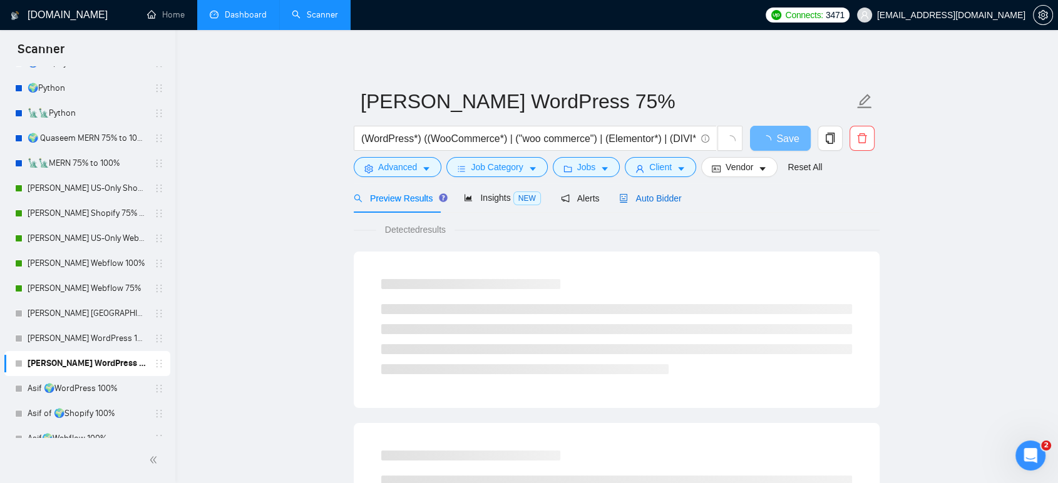
click at [656, 200] on span "Auto Bidder" at bounding box center [650, 198] width 62 height 10
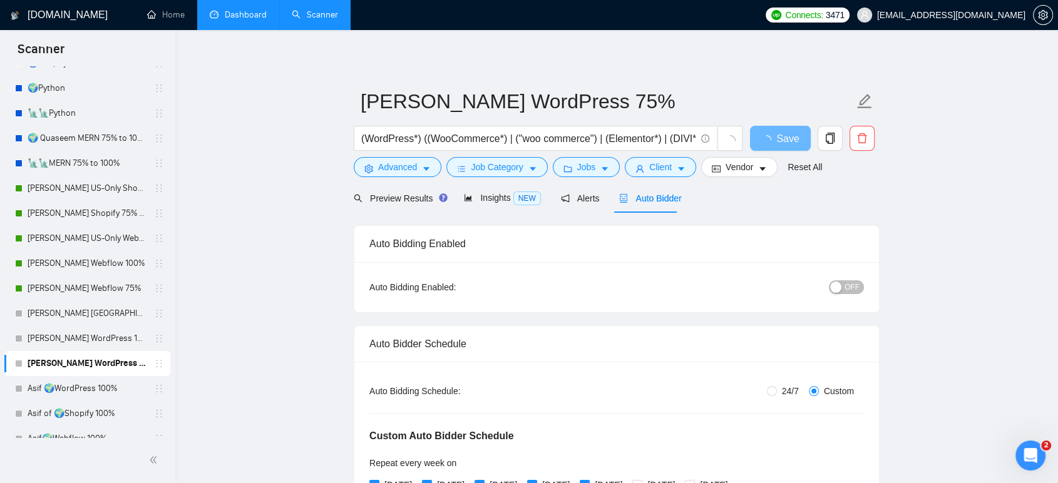
click at [841, 284] on div "button" at bounding box center [835, 287] width 11 height 11
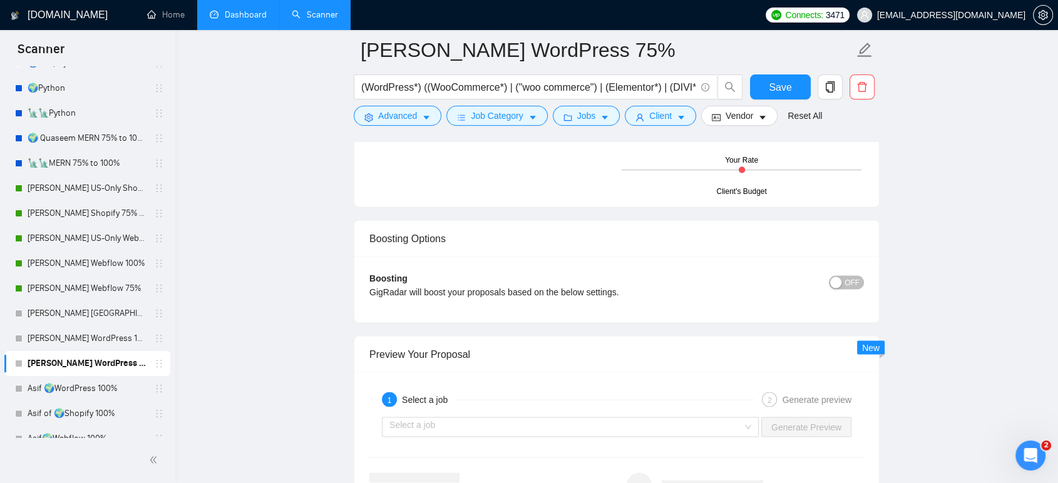
scroll to position [2364, 0]
click at [857, 281] on span "OFF" at bounding box center [851, 281] width 15 height 14
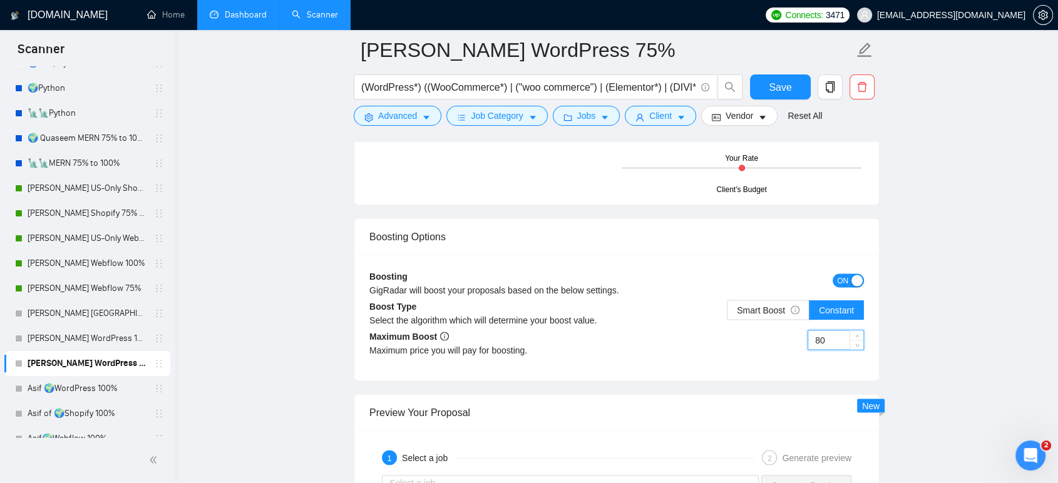
drag, startPoint x: 833, startPoint y: 344, endPoint x: 781, endPoint y: 341, distance: 52.0
click at [781, 341] on div "80" at bounding box center [740, 347] width 247 height 35
type input "120"
click at [754, 305] on span "Smart Boost" at bounding box center [768, 310] width 63 height 10
click at [727, 313] on input "Smart Boost" at bounding box center [727, 313] width 0 height 0
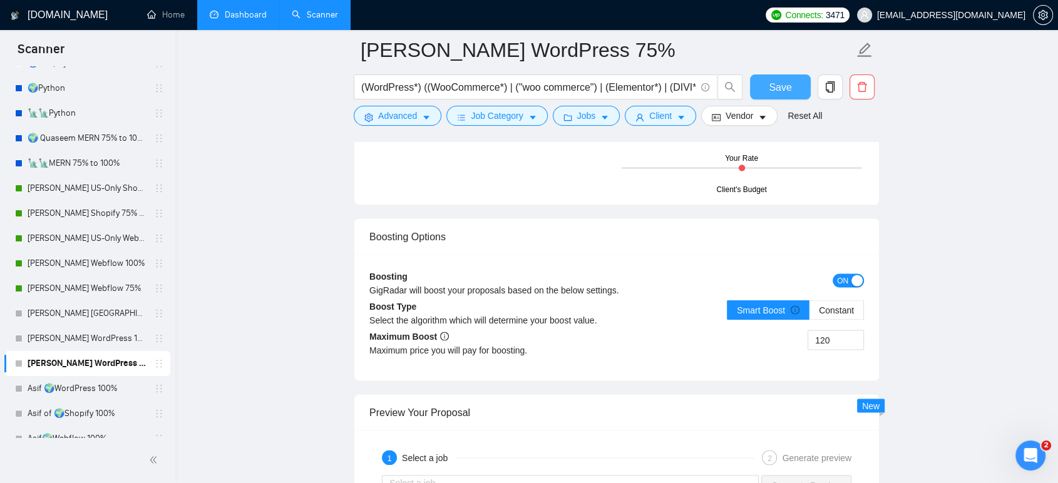
click at [777, 81] on span "Save" at bounding box center [780, 87] width 23 height 16
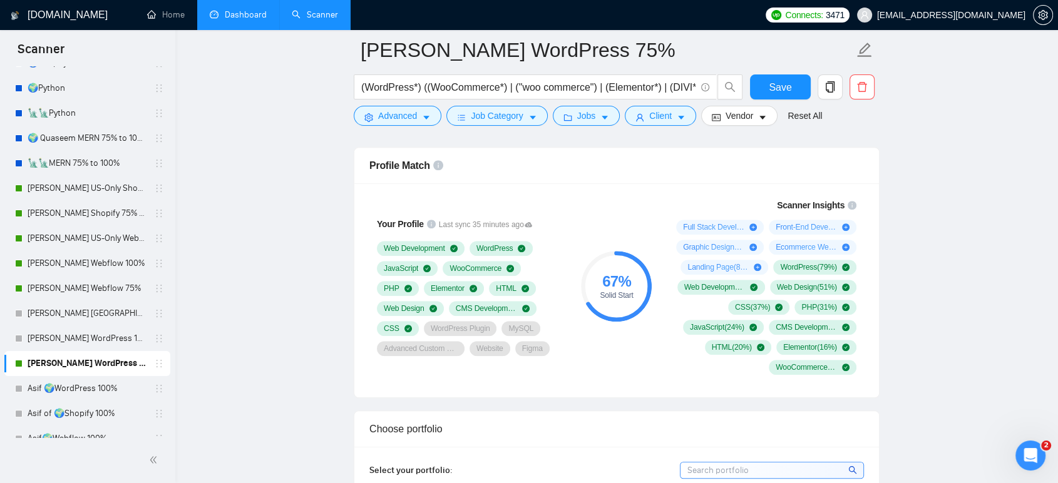
scroll to position [973, 0]
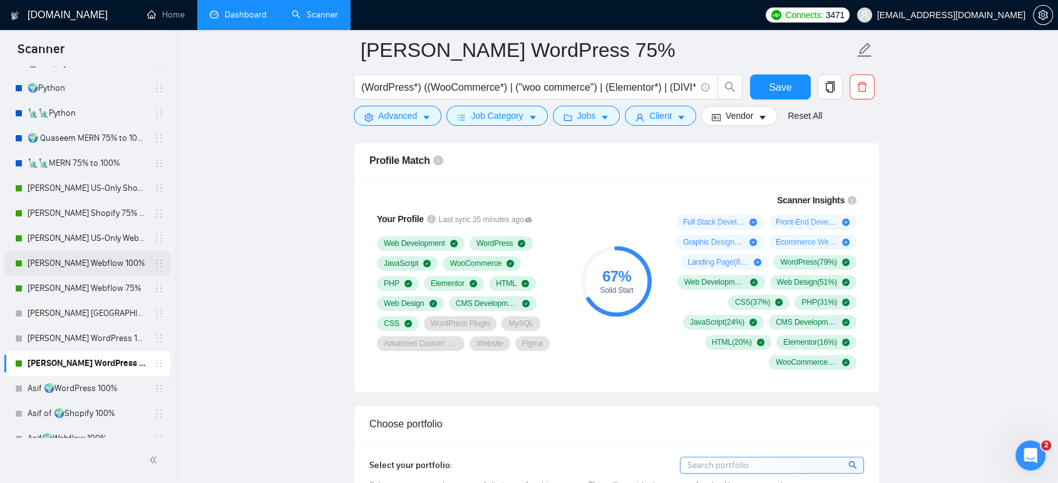
click at [86, 261] on link "[PERSON_NAME] Webflow 100%" at bounding box center [87, 263] width 119 height 25
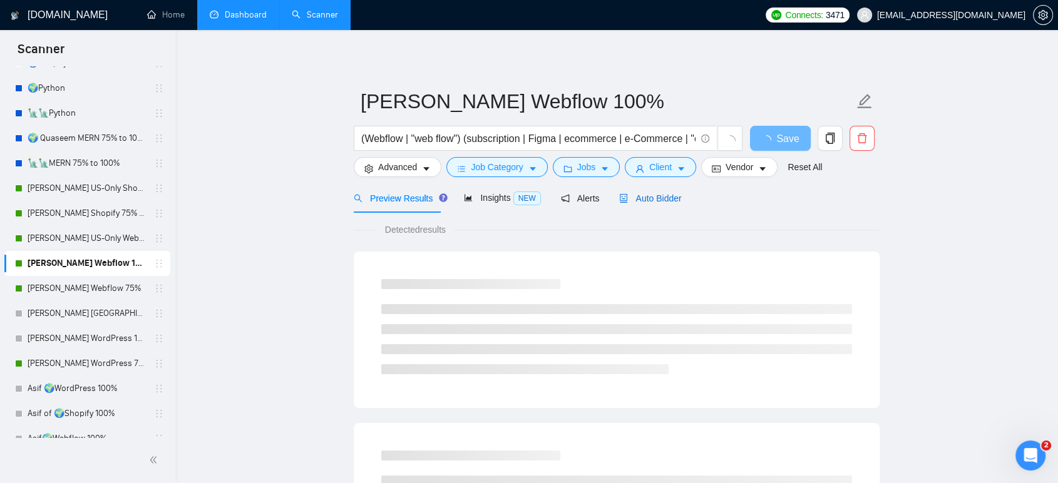
click at [661, 193] on span "Auto Bidder" at bounding box center [650, 198] width 62 height 10
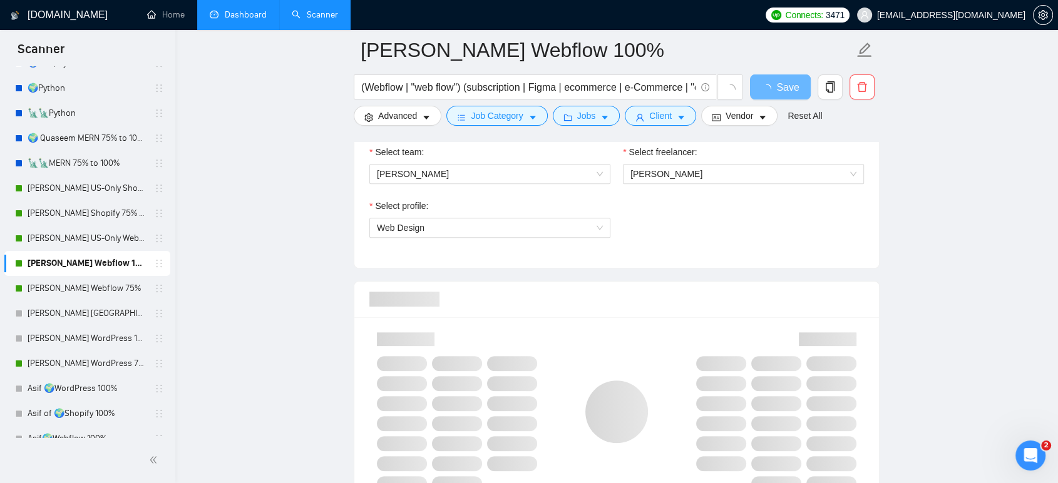
scroll to position [904, 0]
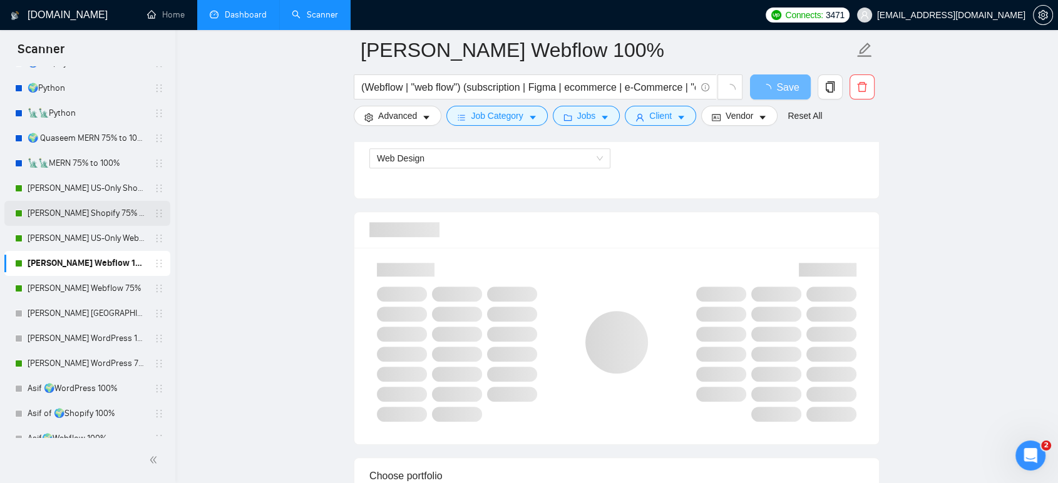
click at [83, 213] on link "[PERSON_NAME] Shopify 75% to 100%" at bounding box center [87, 213] width 119 height 25
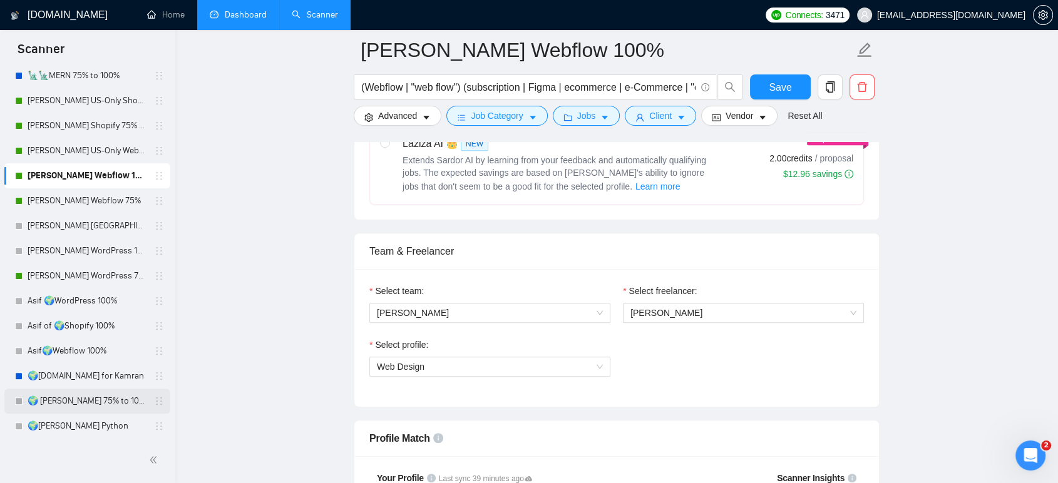
scroll to position [371, 0]
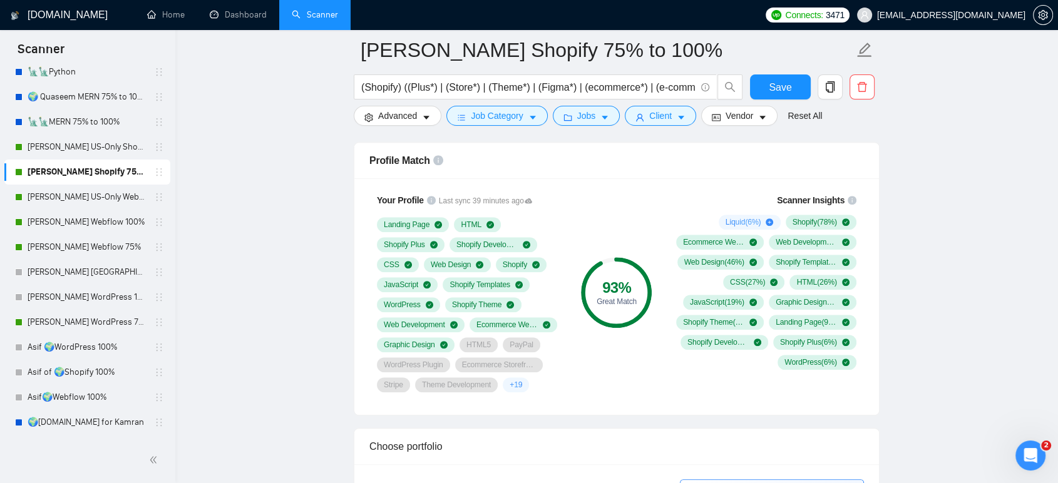
scroll to position [347, 0]
